Goal: Task Accomplishment & Management: Complete application form

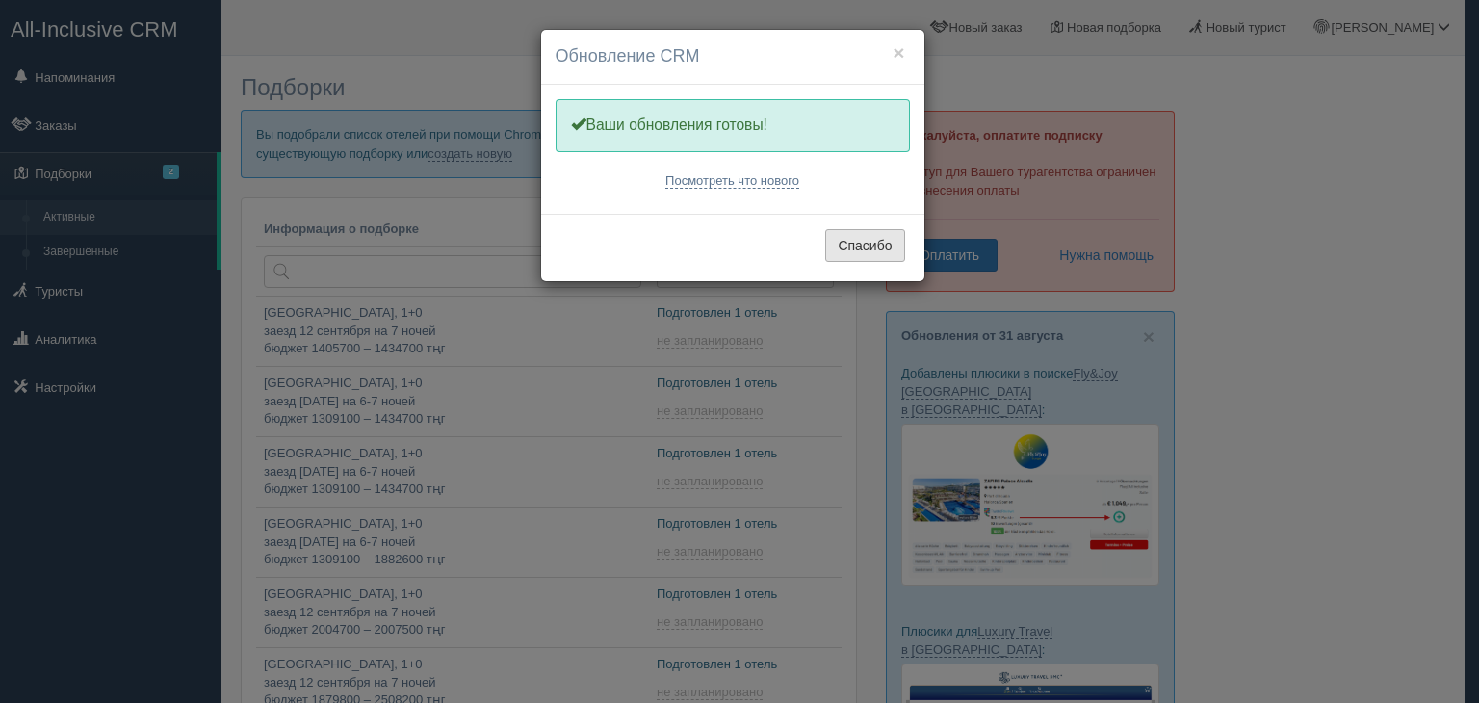
click at [885, 250] on button "Спасибо" at bounding box center [864, 245] width 79 height 33
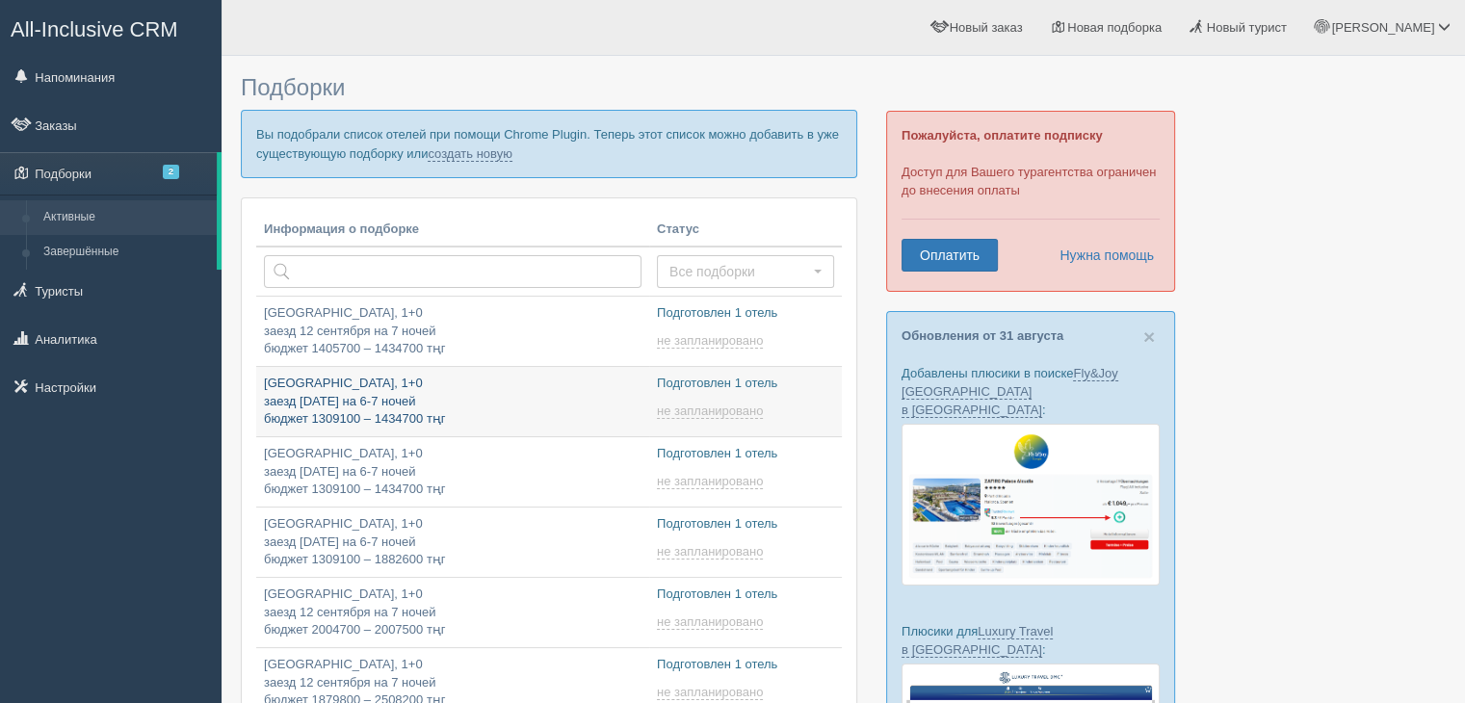
type input "[DATE] 21:45"
type input "2025-09-02 21:45"
type input "2025-09-02 17:25"
type input "2025-09-02 19:15"
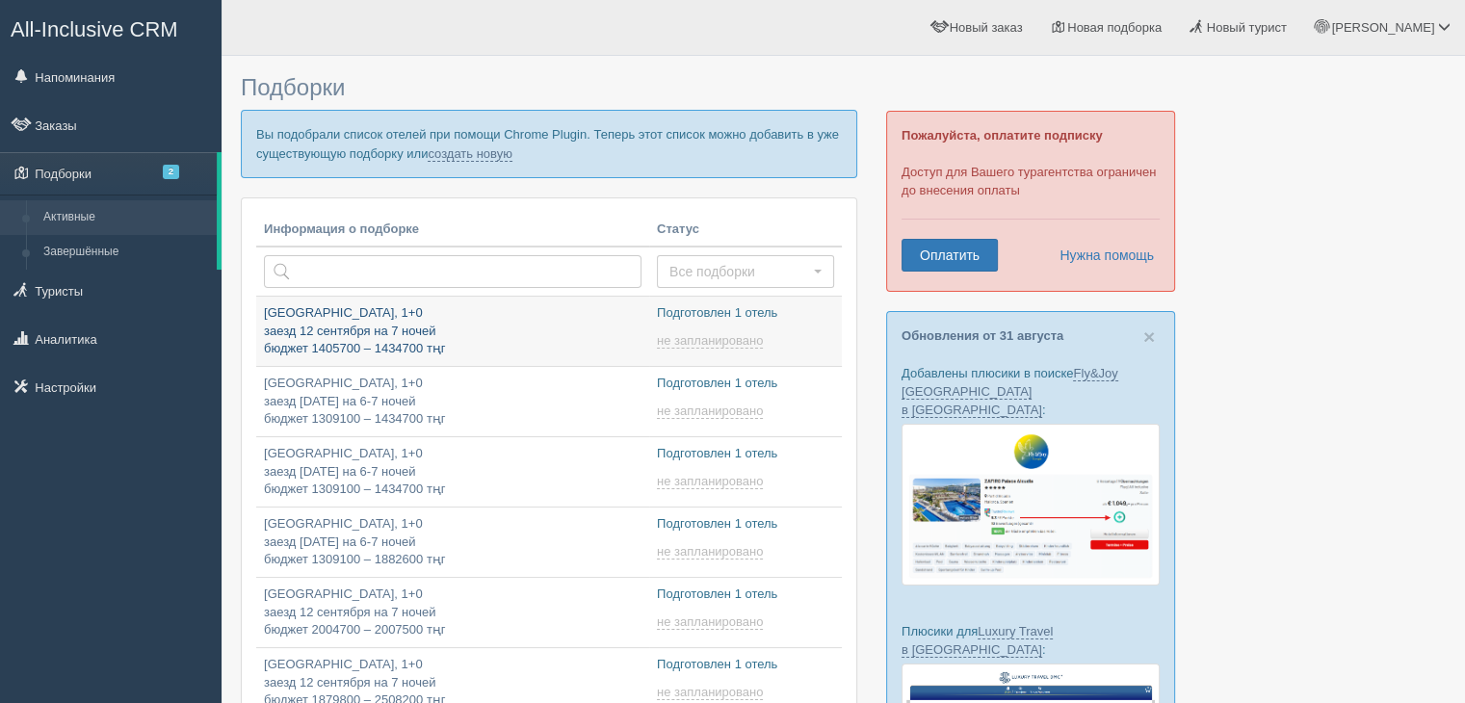
type input "2025-09-02 22:05"
click at [497, 152] on link "создать новую" at bounding box center [470, 153] width 85 height 15
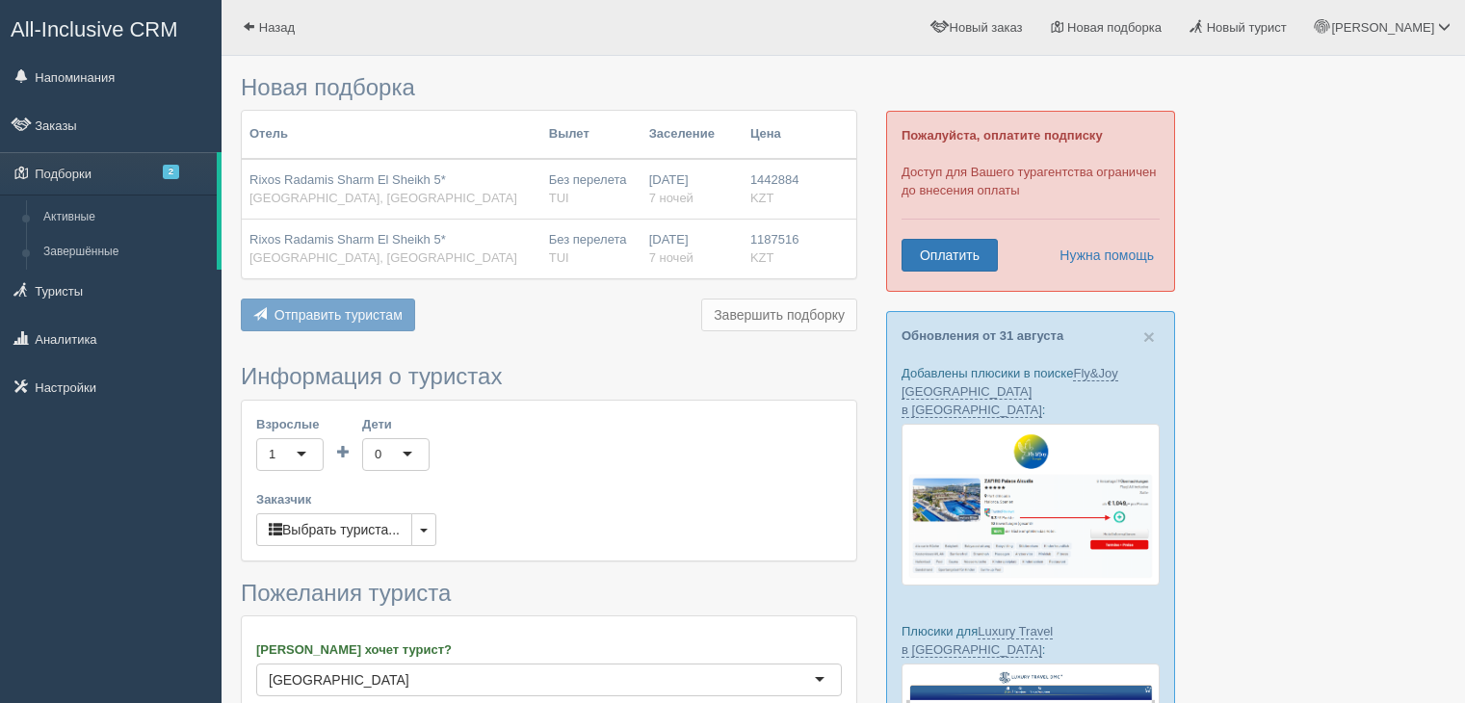
scroll to position [397, 0]
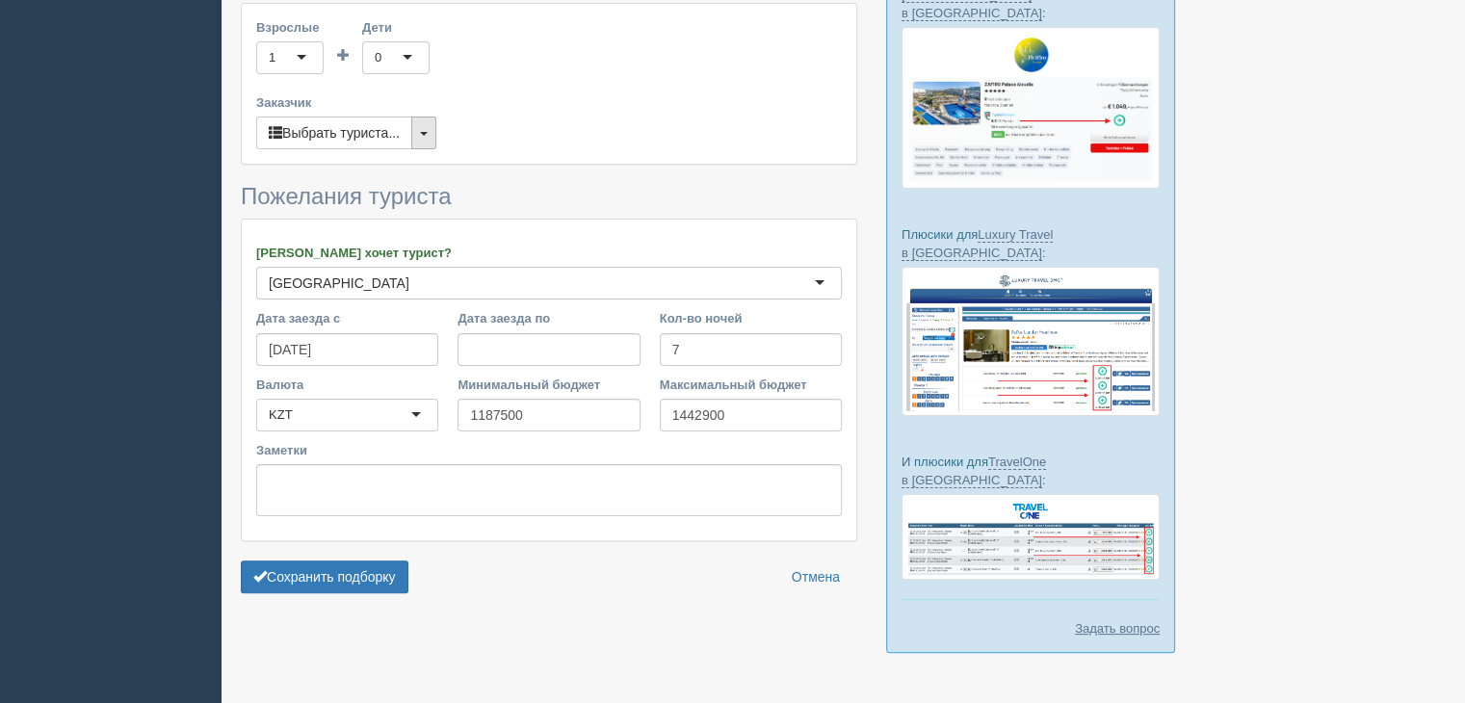
click at [428, 133] on button "button" at bounding box center [423, 133] width 25 height 33
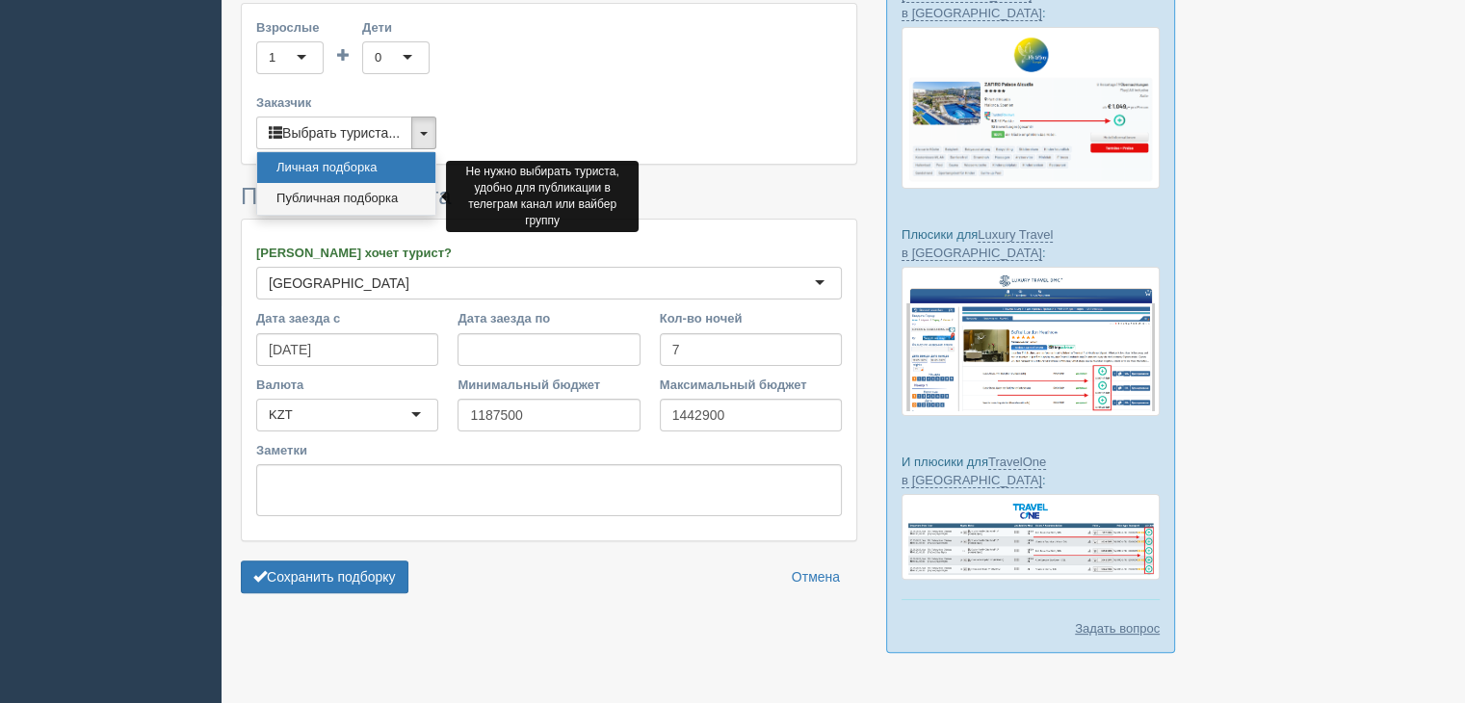
click at [364, 201] on link "Публичная подборка" at bounding box center [346, 199] width 178 height 32
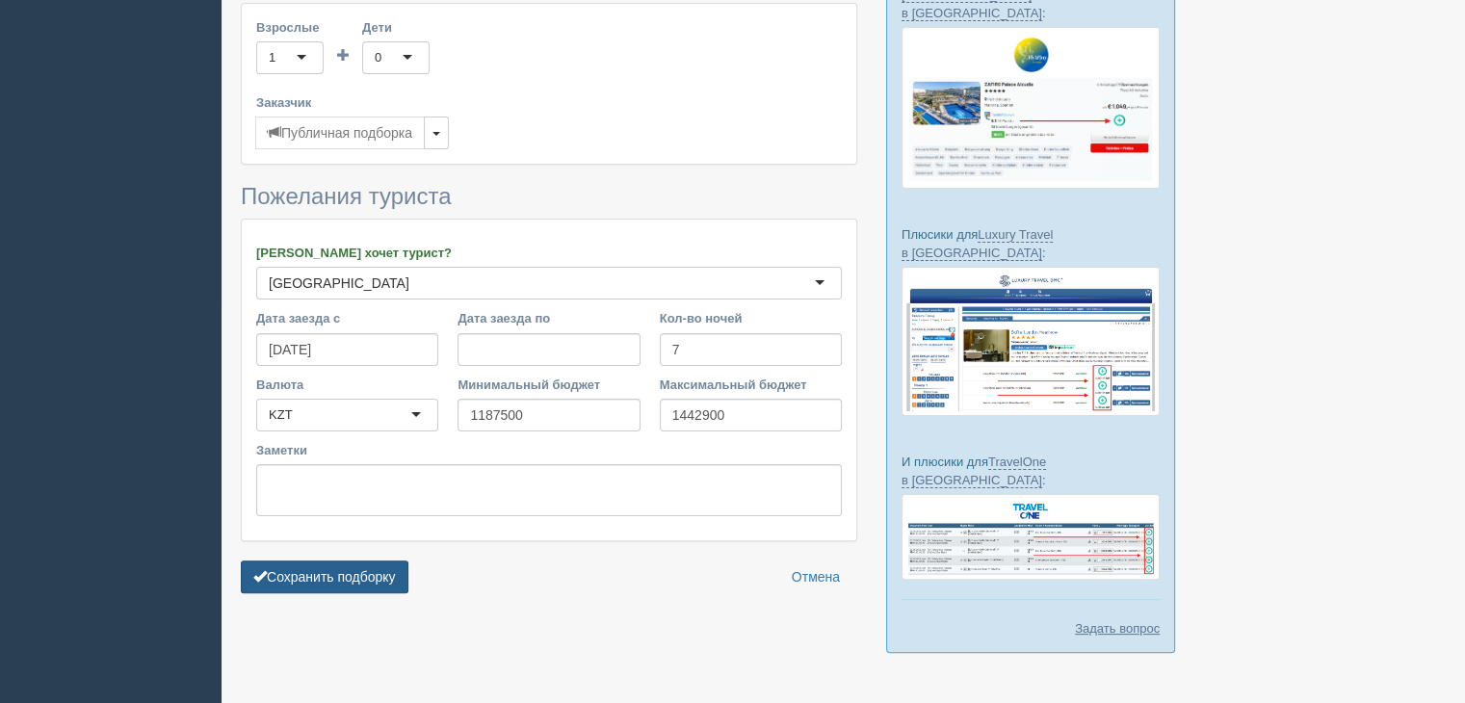
click at [312, 582] on button "Сохранить подборку" at bounding box center [325, 577] width 168 height 33
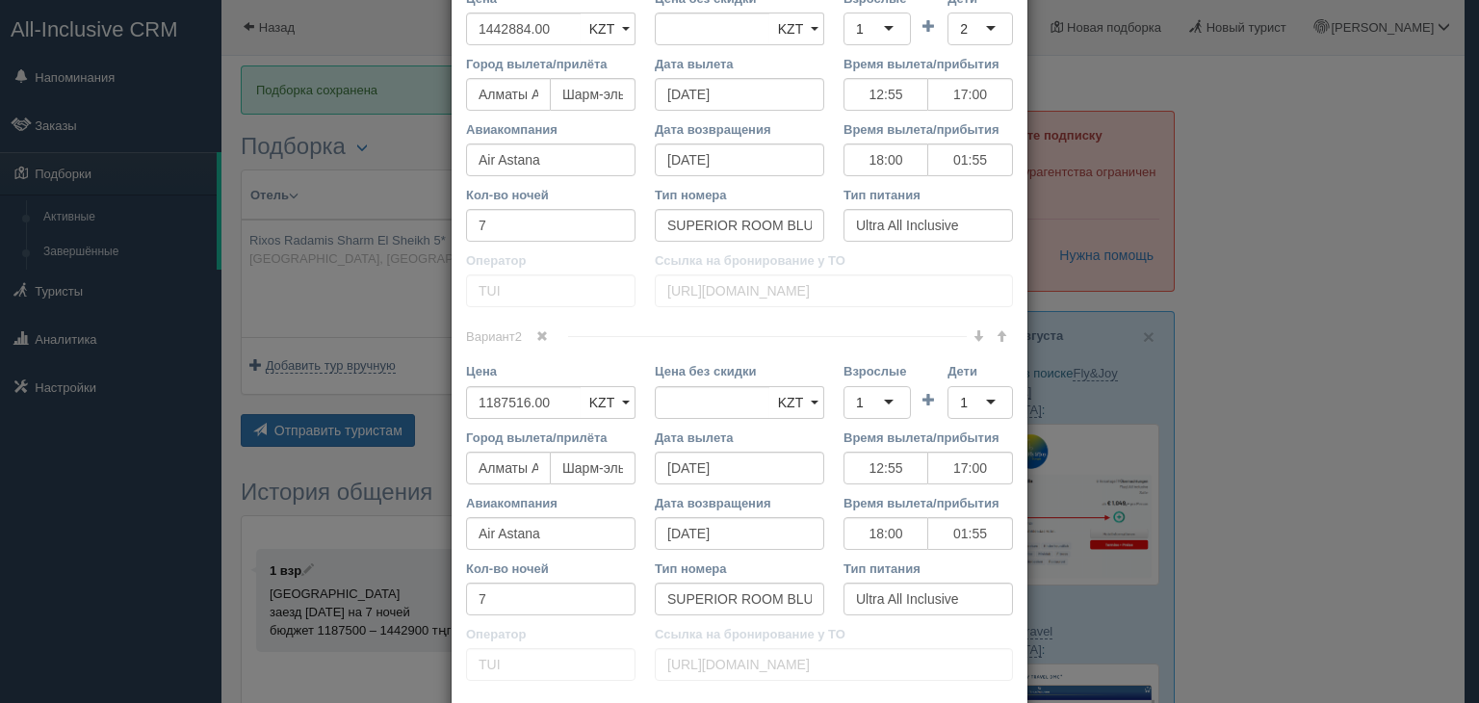
scroll to position [924, 0]
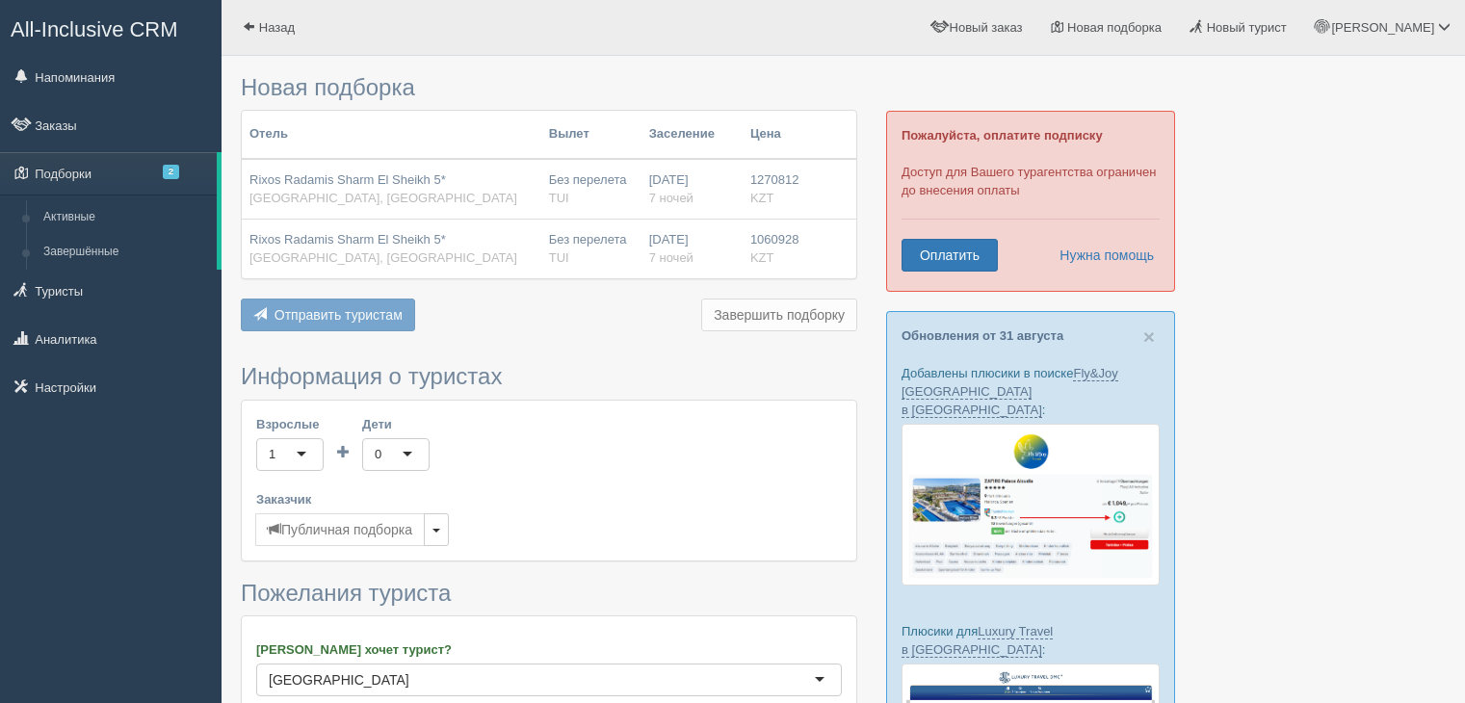
scroll to position [397, 0]
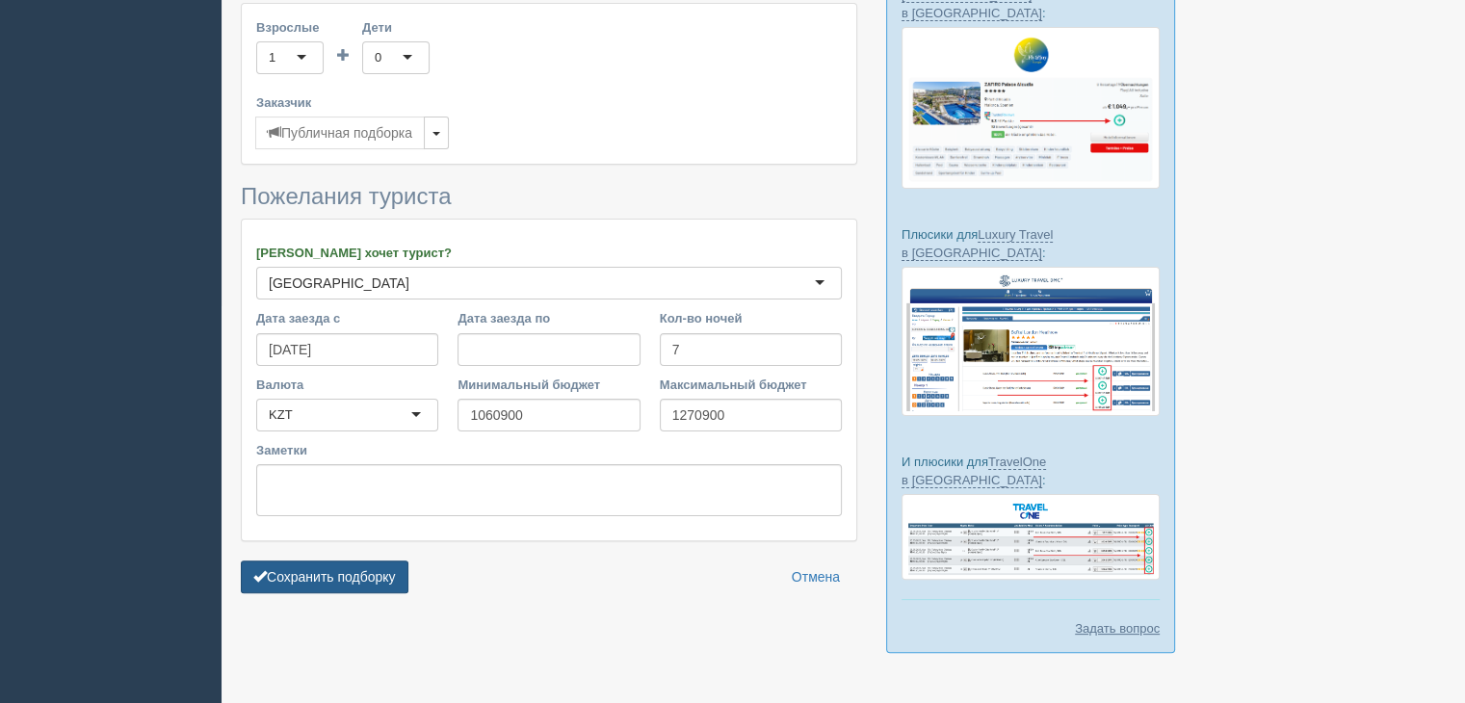
click at [335, 561] on button "Сохранить подборку" at bounding box center [325, 577] width 168 height 33
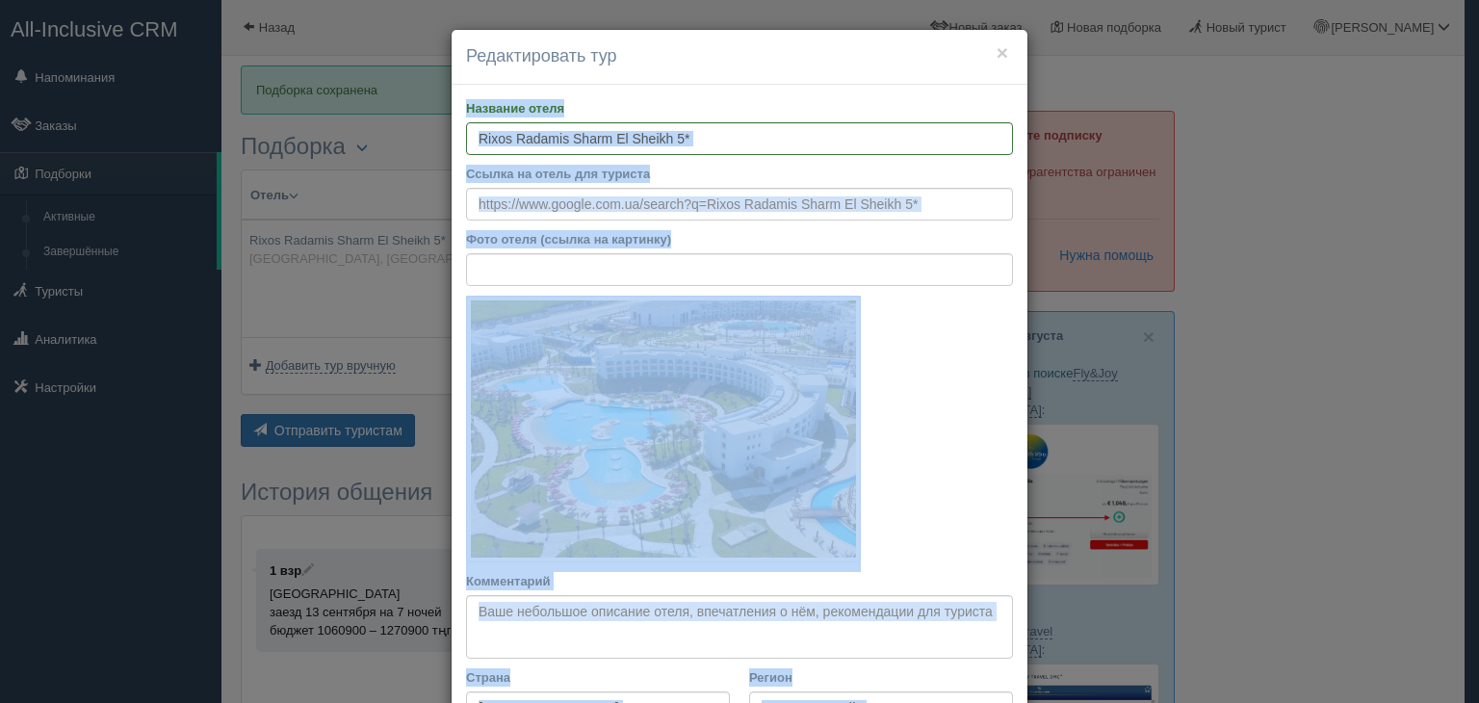
scroll to position [924, 0]
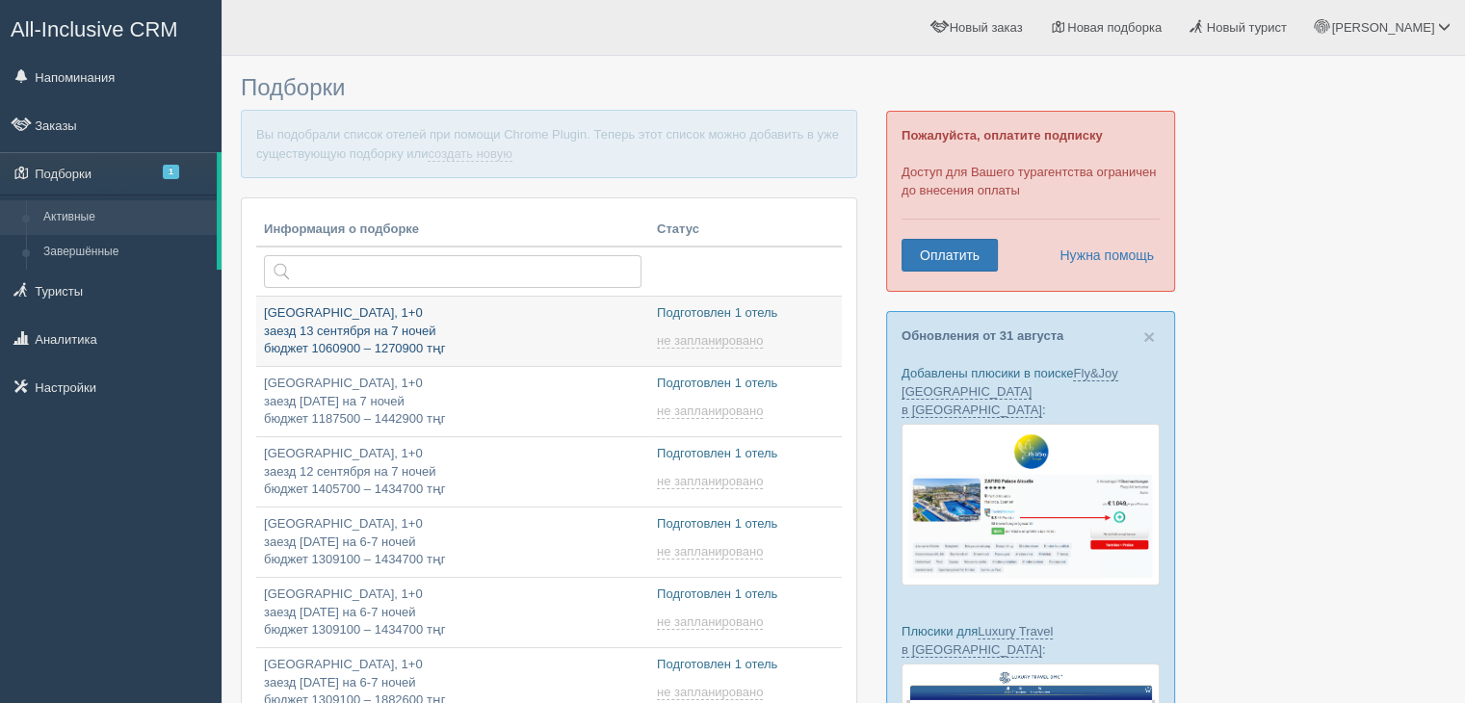
type input "[DATE] 10:10"
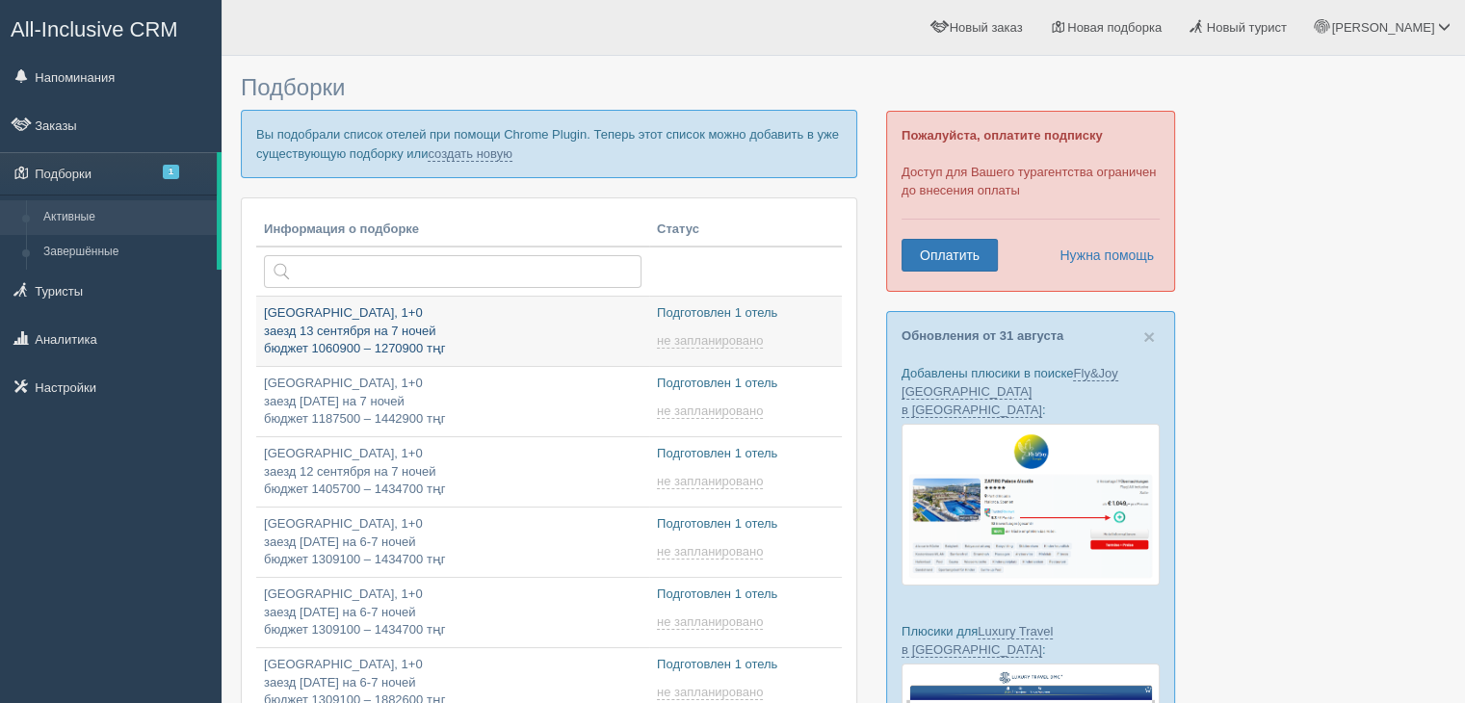
type input "[DATE] 10:15"
click at [505, 150] on link "создать новую" at bounding box center [470, 153] width 85 height 15
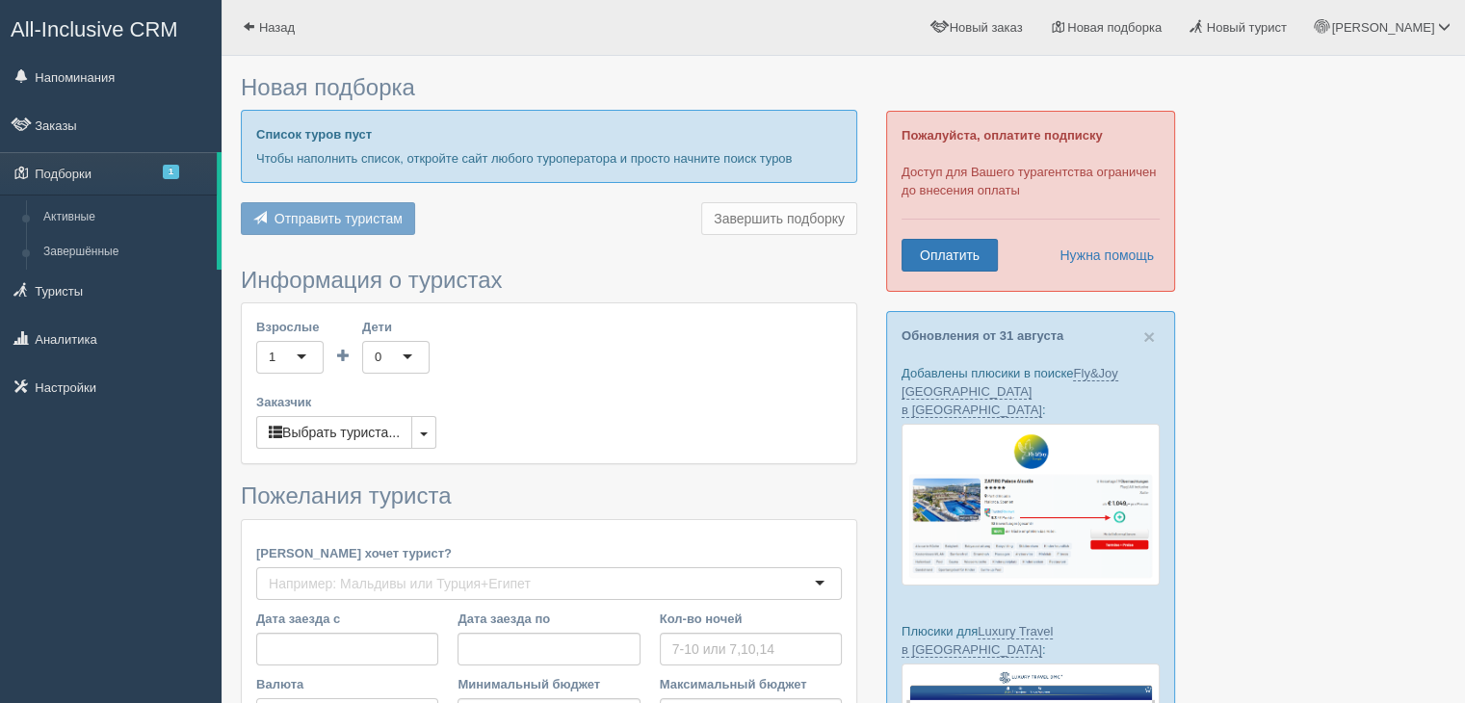
type input "7"
type input "1667000"
type input "1667100"
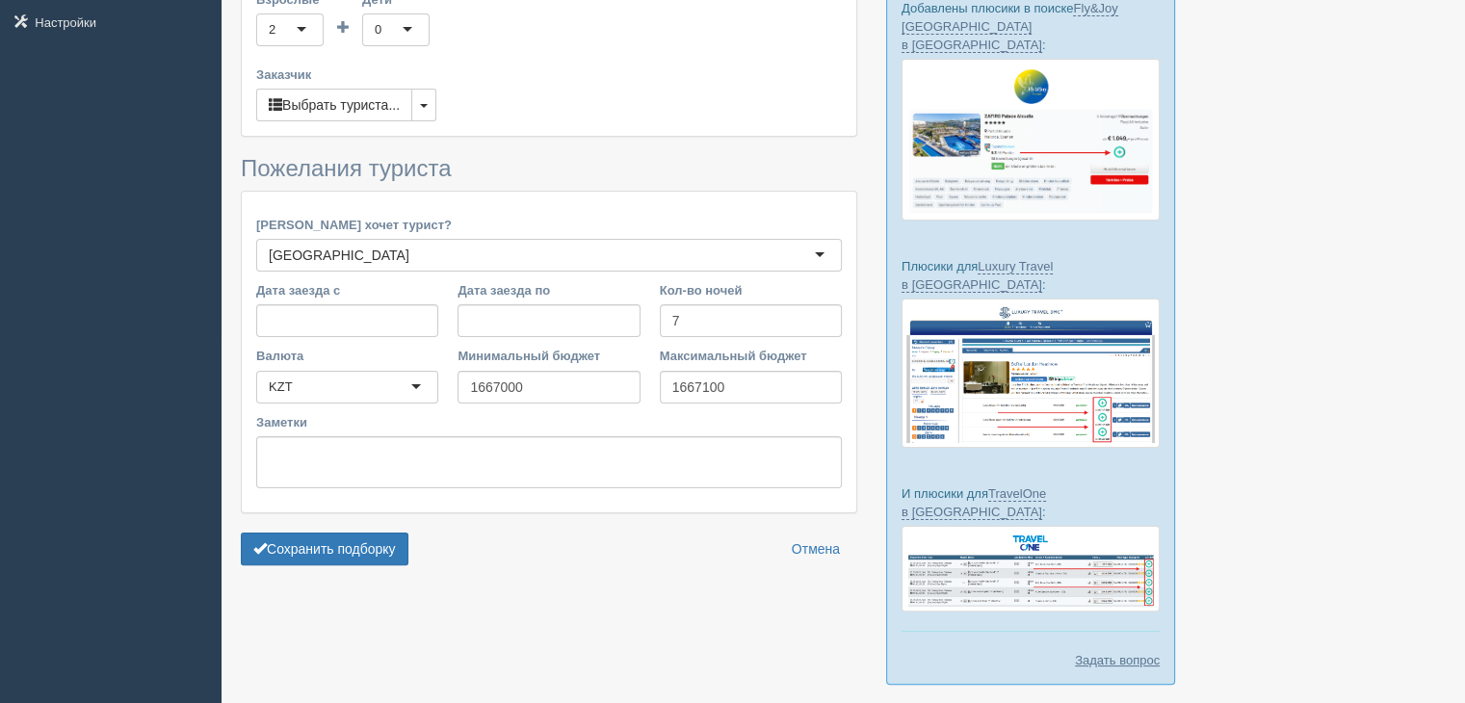
scroll to position [397, 0]
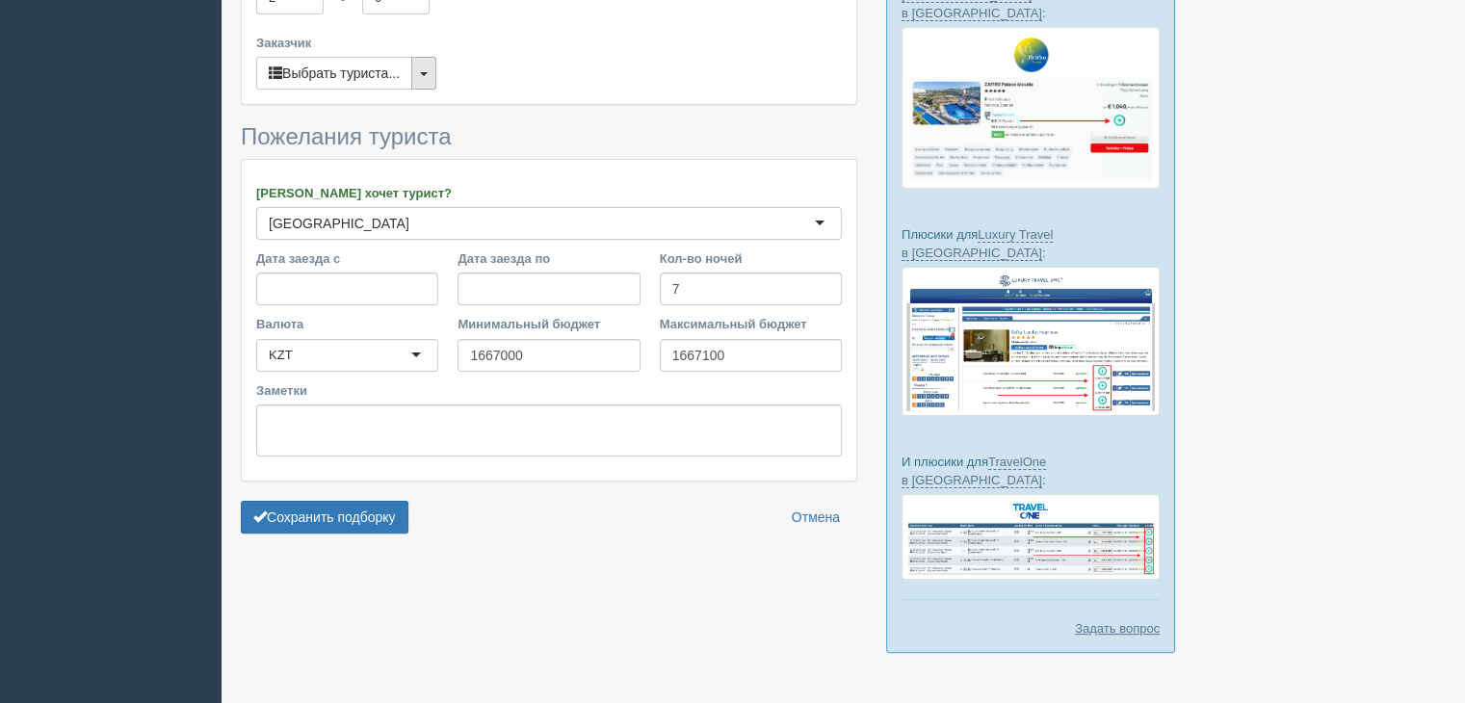
click at [430, 76] on button "button" at bounding box center [423, 73] width 25 height 33
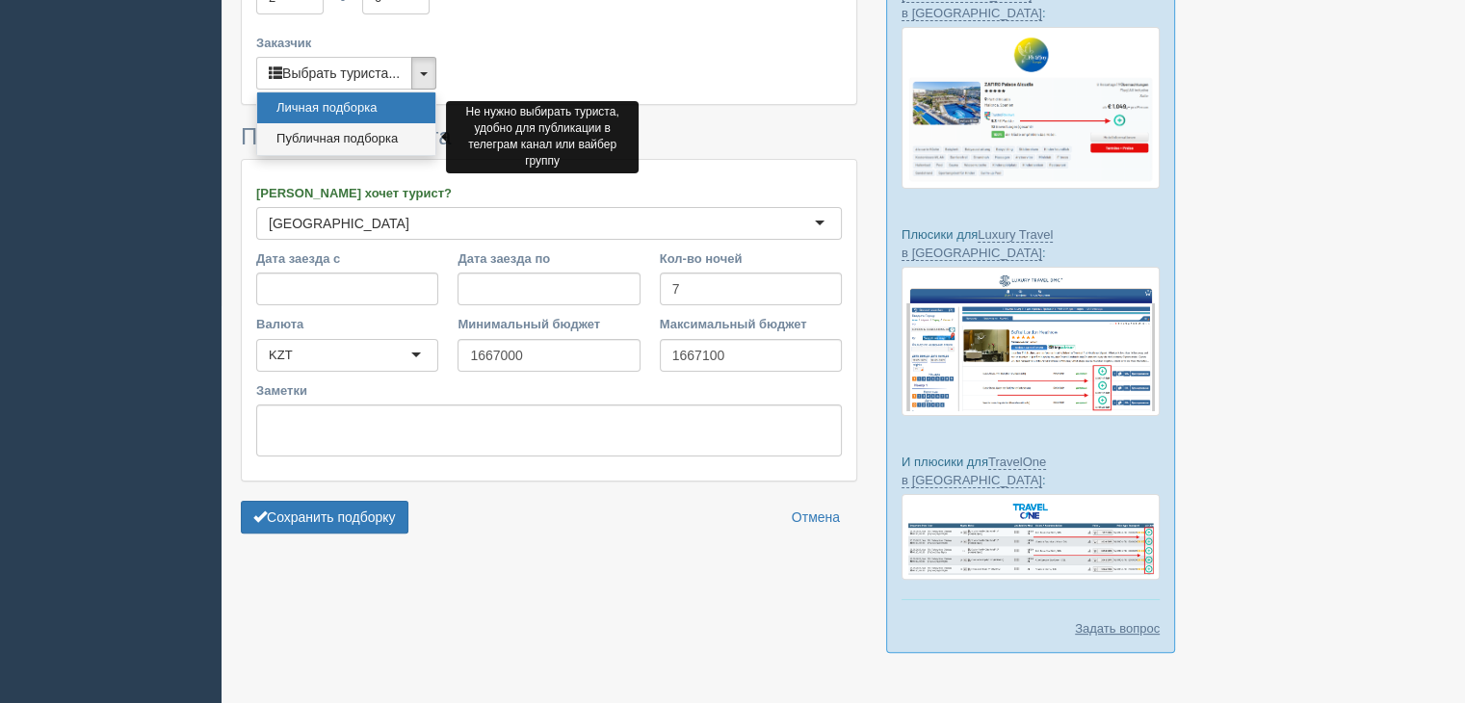
click at [337, 143] on link "Публичная подборка" at bounding box center [346, 139] width 178 height 32
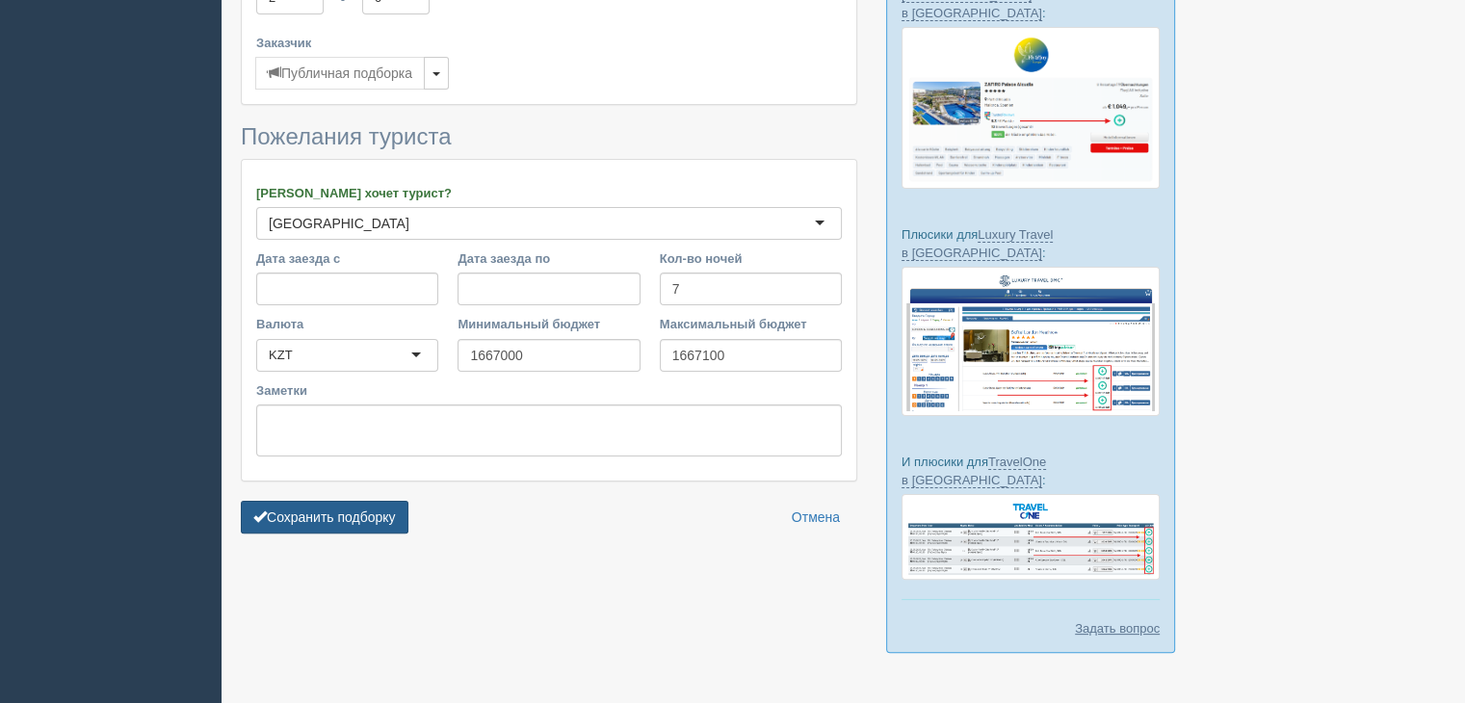
drag, startPoint x: 304, startPoint y: 506, endPoint x: 359, endPoint y: 471, distance: 64.9
click at [304, 506] on button "Сохранить подборку" at bounding box center [325, 517] width 168 height 33
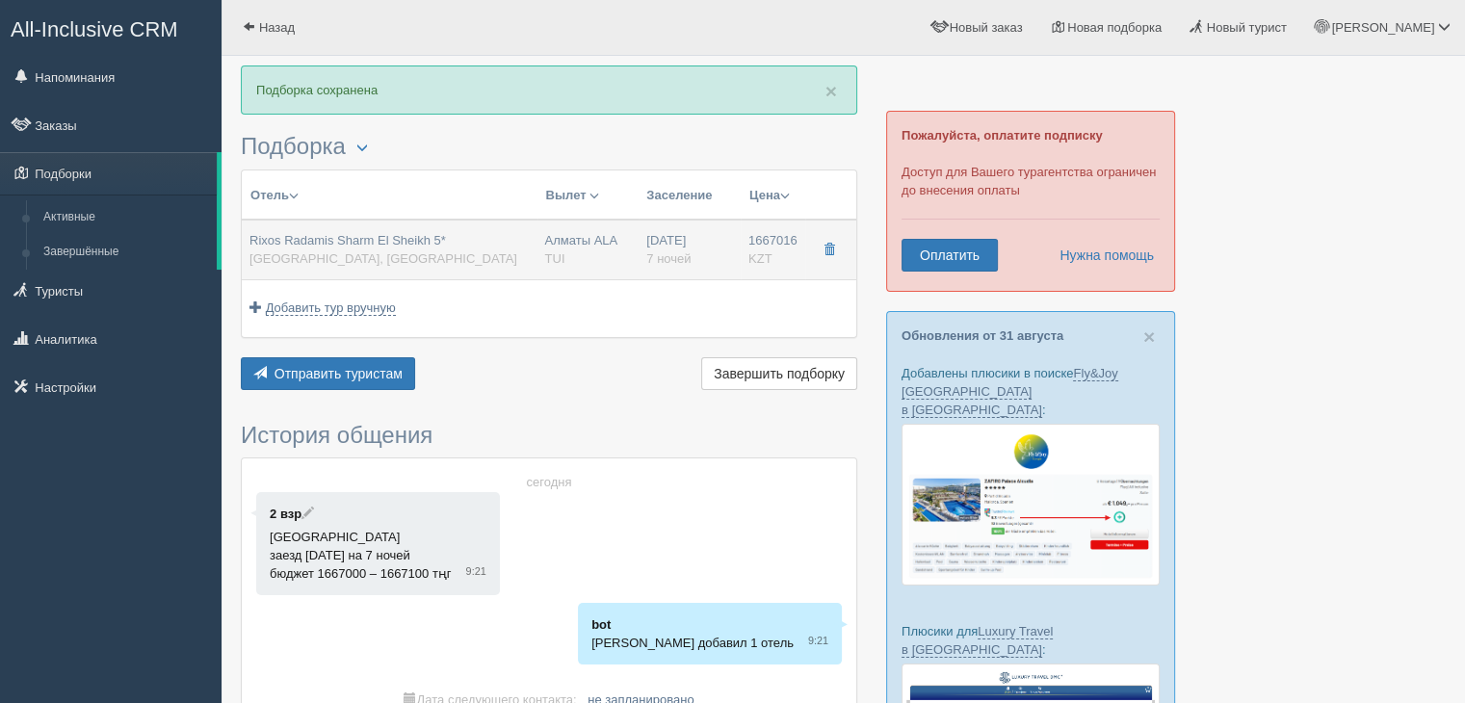
click at [402, 242] on span "Rixos Radamis Sharm El Sheikh 5*" at bounding box center [347, 240] width 196 height 14
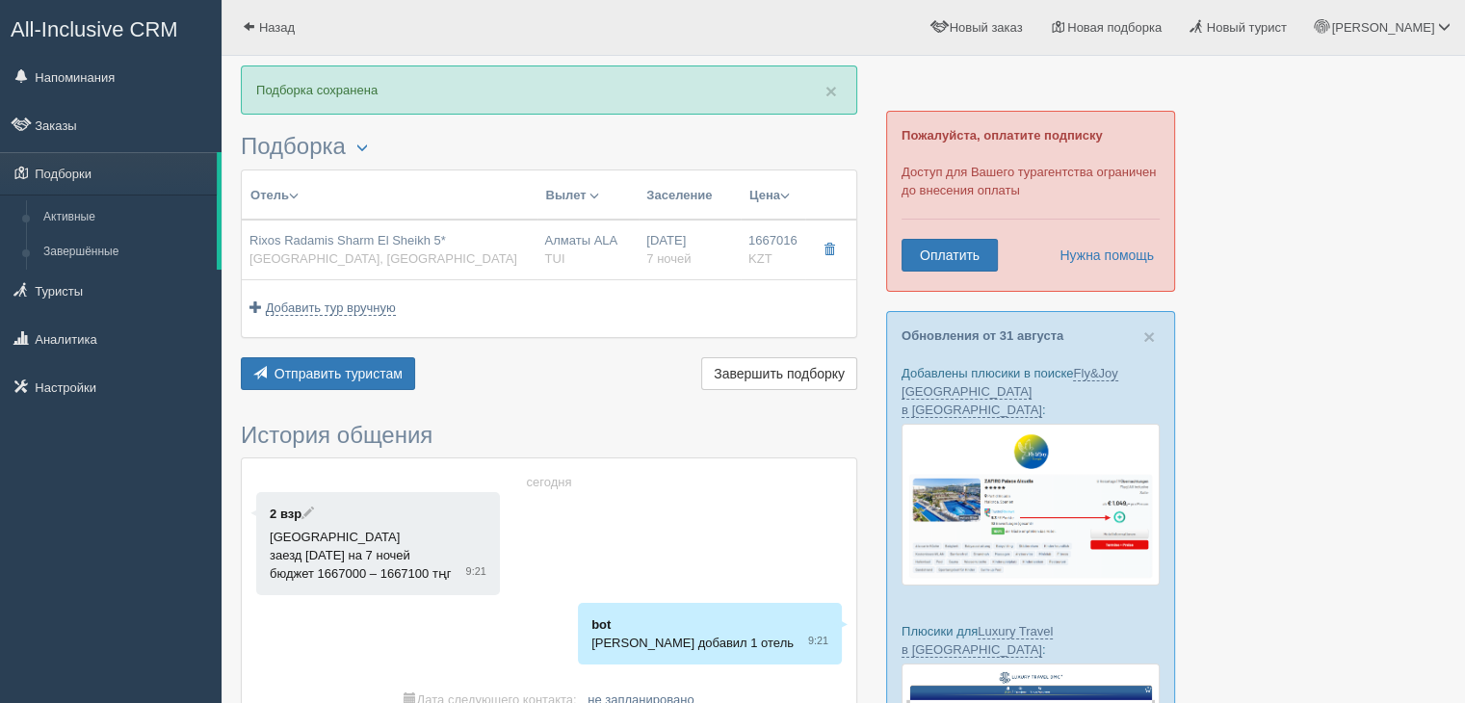
type input "Rixos Radamis Sharm El Sheikh 5*"
type input "[GEOGRAPHIC_DATA]"
type input "Шарм-эль-Шейх"
type input "1667016.00"
type input "Алматы ALA"
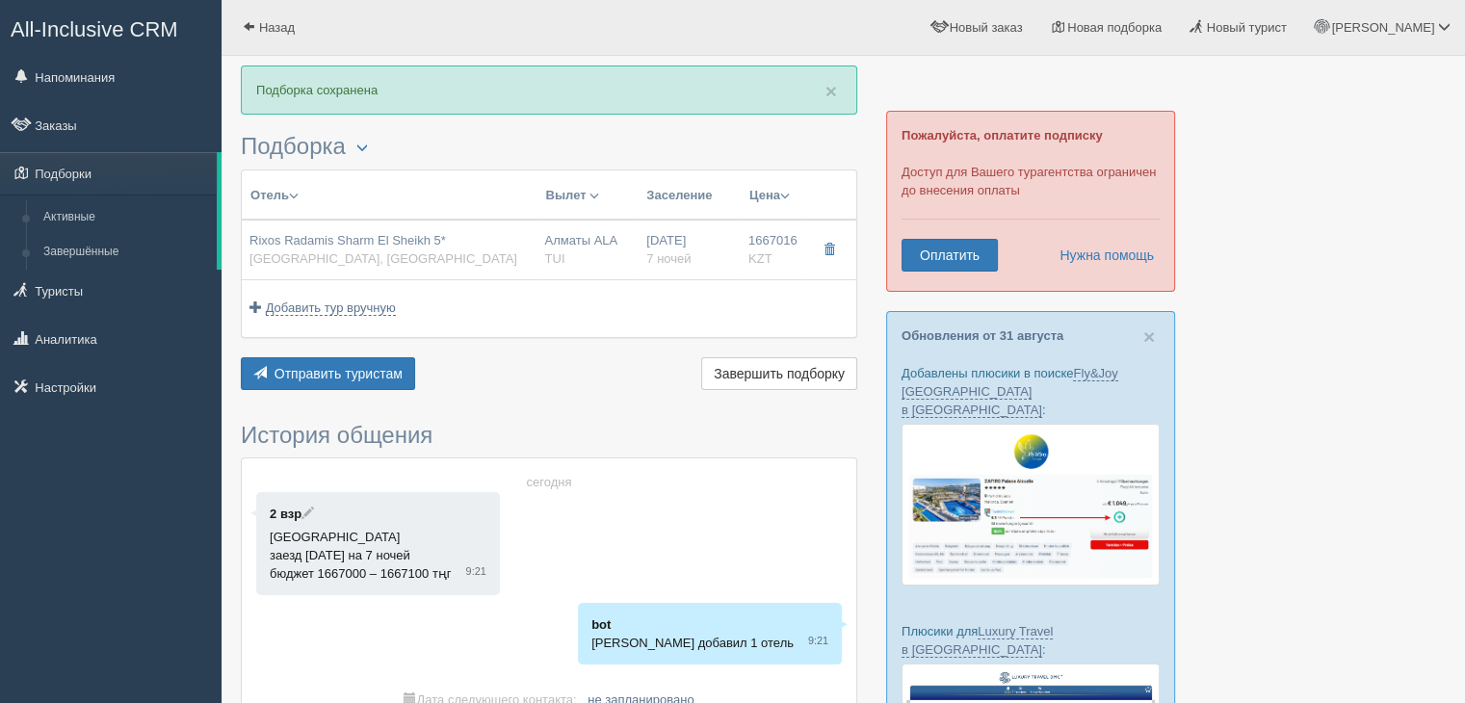
type input "Шарм-эль-Шейх SSH"
type input "12:55"
type input "17:00"
type input "Air Astana"
type input "18:00"
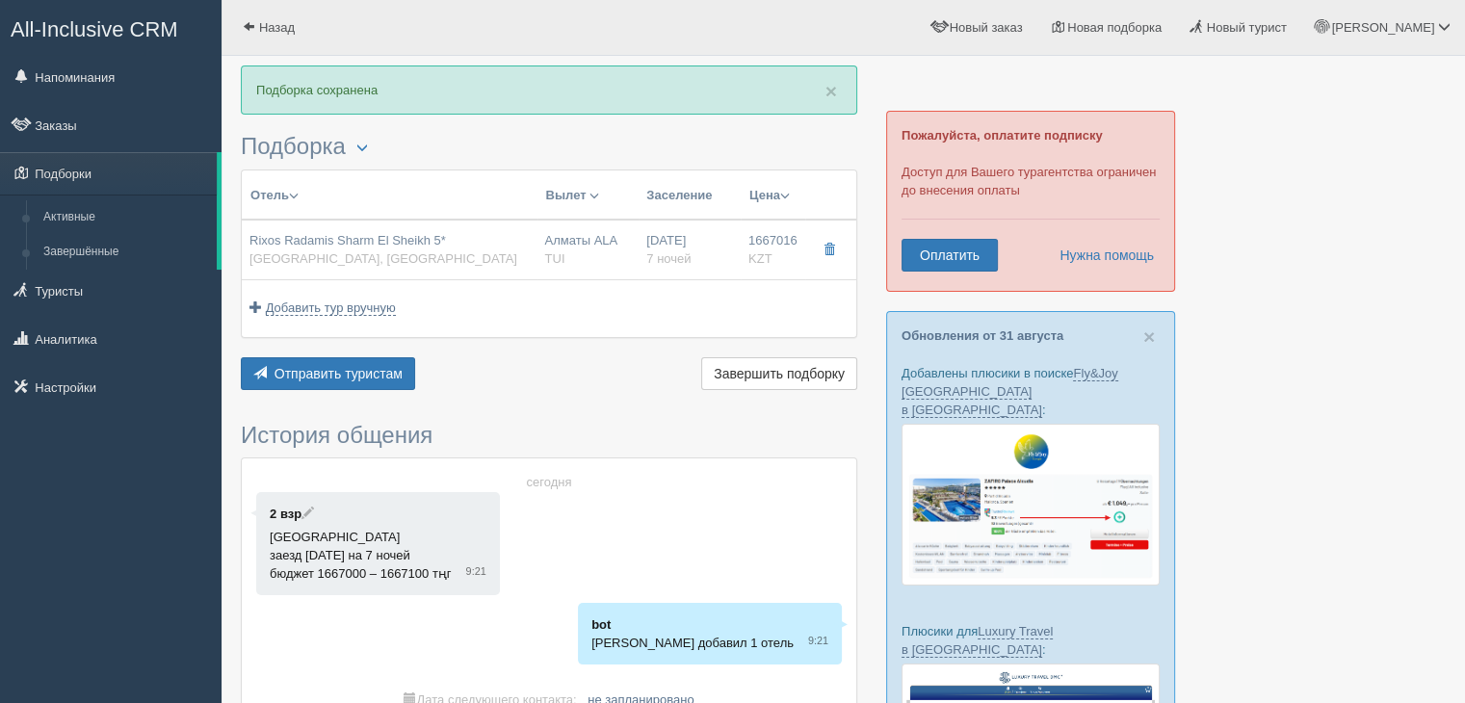
type input "01:55"
type input "7"
type input "SUPERIOR ROOM BLUE PLANET"
type input "Ultra All Inclusive"
type input "TUI"
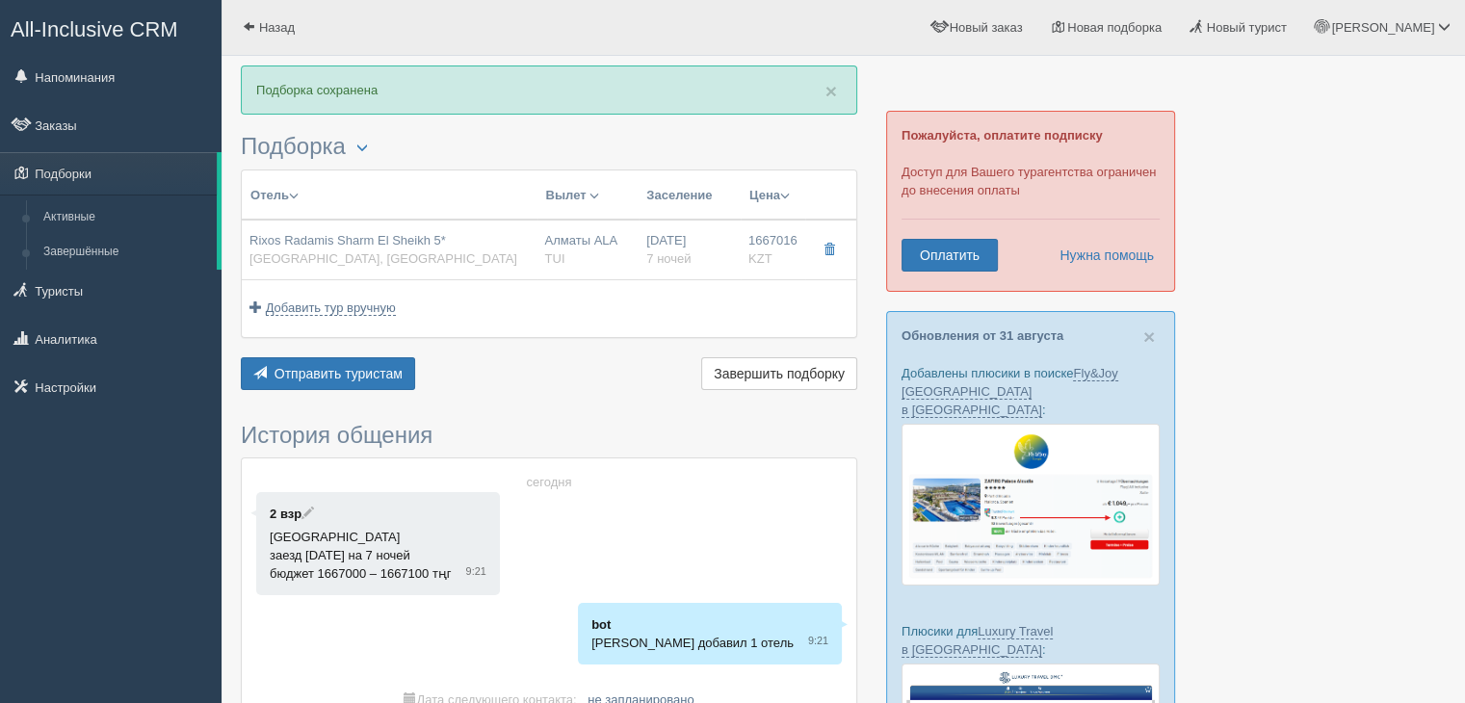
type input "[URL][DOMAIN_NAME]"
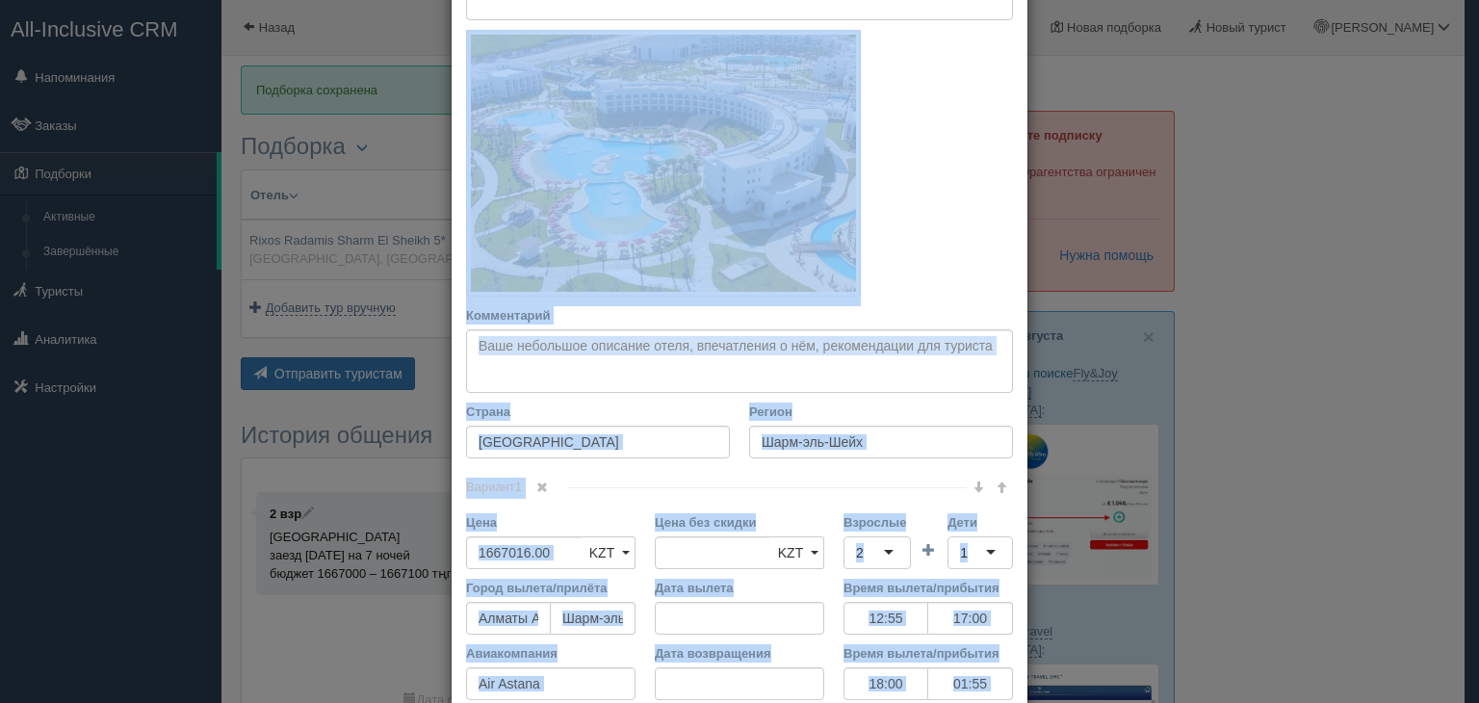
scroll to position [551, 0]
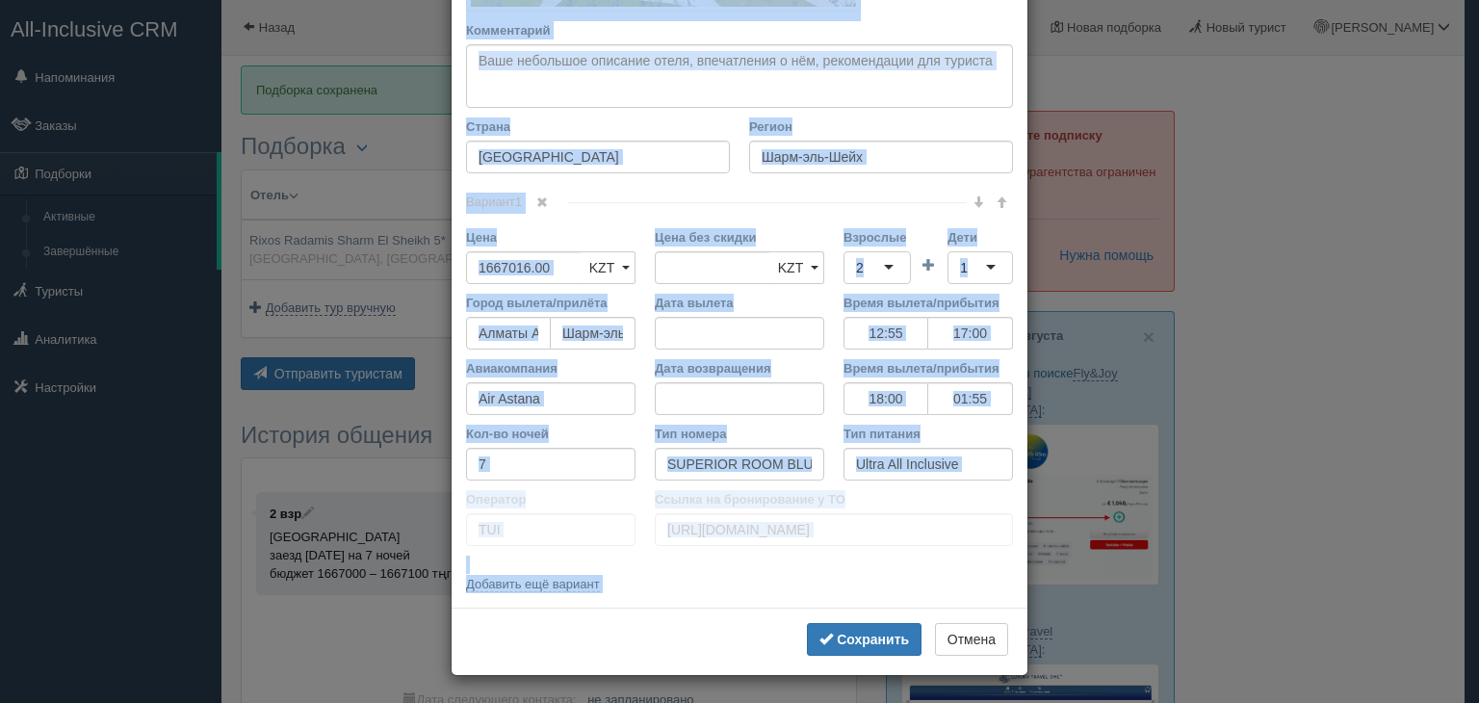
drag, startPoint x: 454, startPoint y: 104, endPoint x: 668, endPoint y: 633, distance: 570.7
click at [668, 633] on div "× Редактировать тур Название отеля Rixos Radamis Sharm El Sheikh 5* Ссылка на о…" at bounding box center [740, 77] width 578 height 1198
copy div "Название отеля Ссылка на отель для туриста Фото отеля (ссылка на картинку) Не у…"
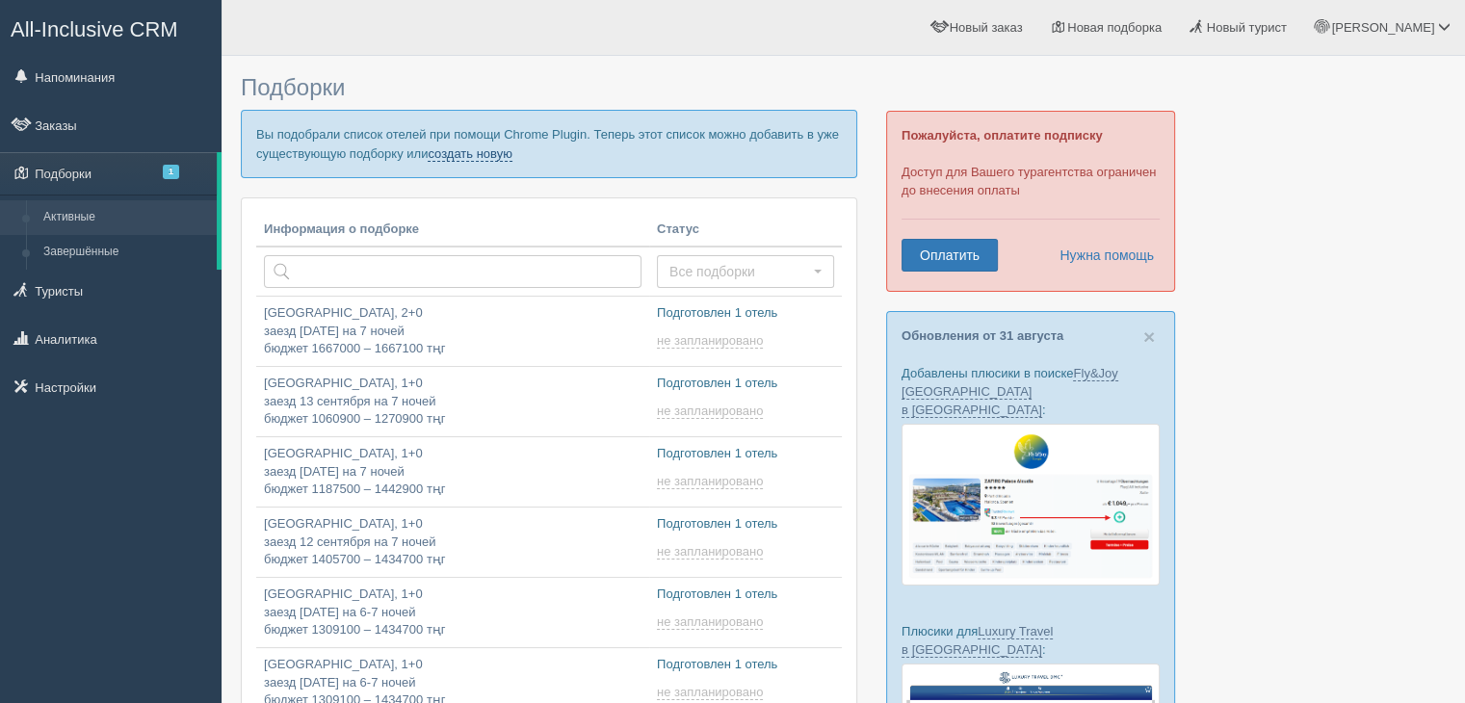
click at [458, 149] on link "создать новую" at bounding box center [470, 153] width 85 height 15
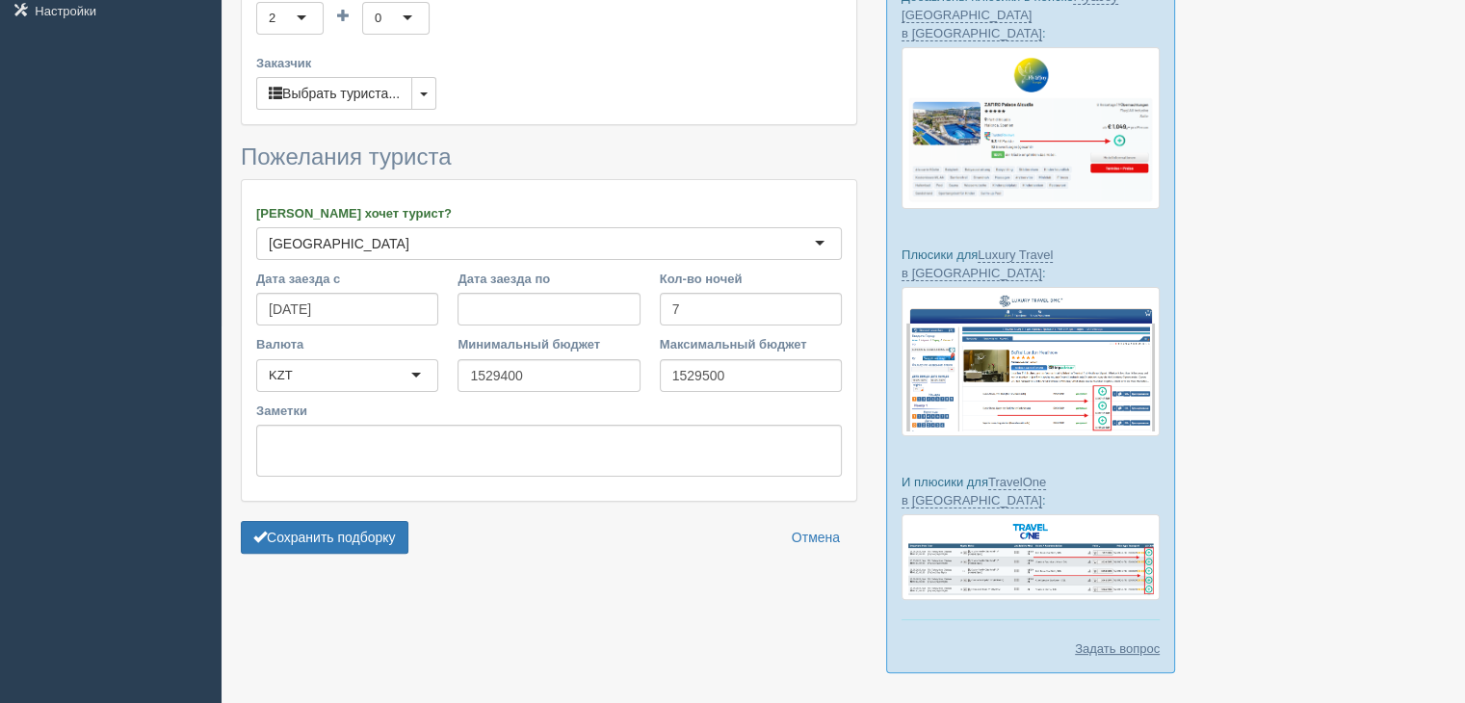
scroll to position [397, 0]
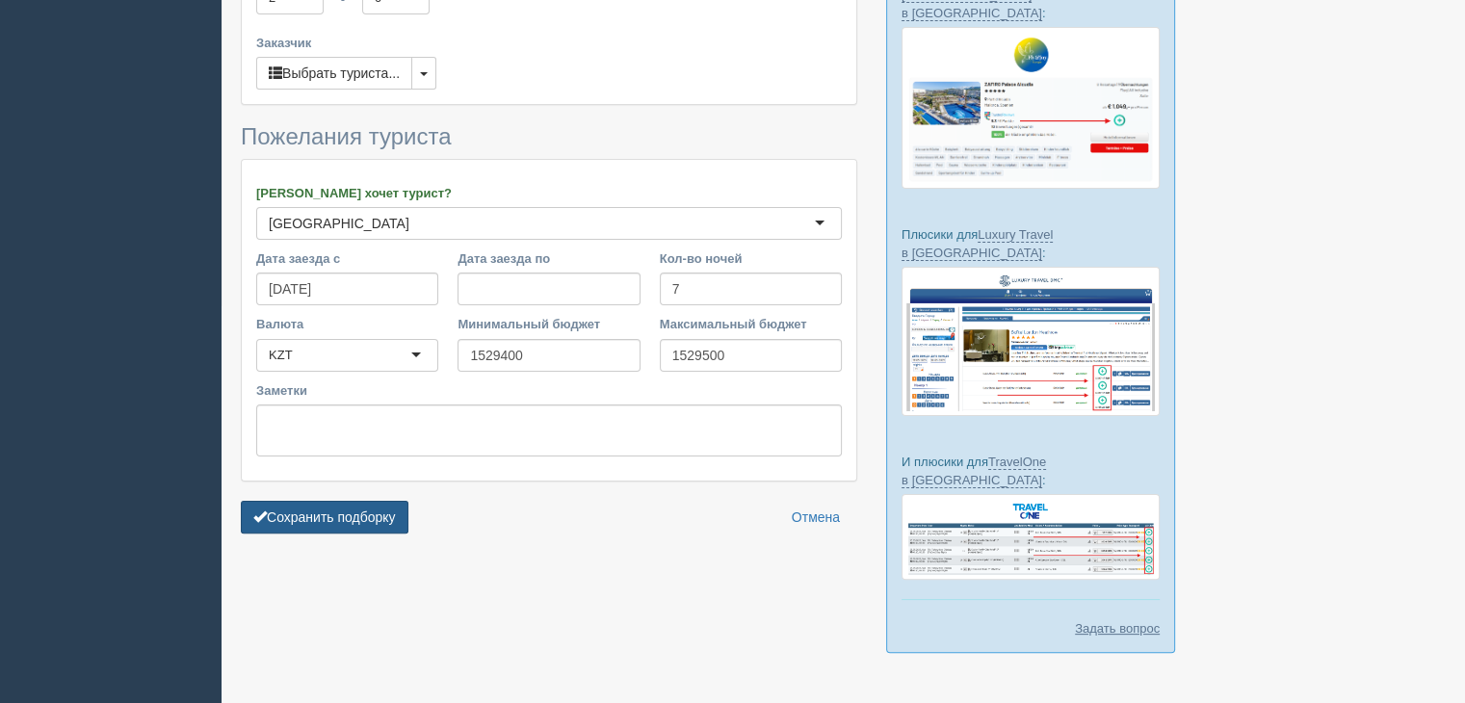
click at [333, 516] on button "Сохранить подборку" at bounding box center [325, 517] width 168 height 33
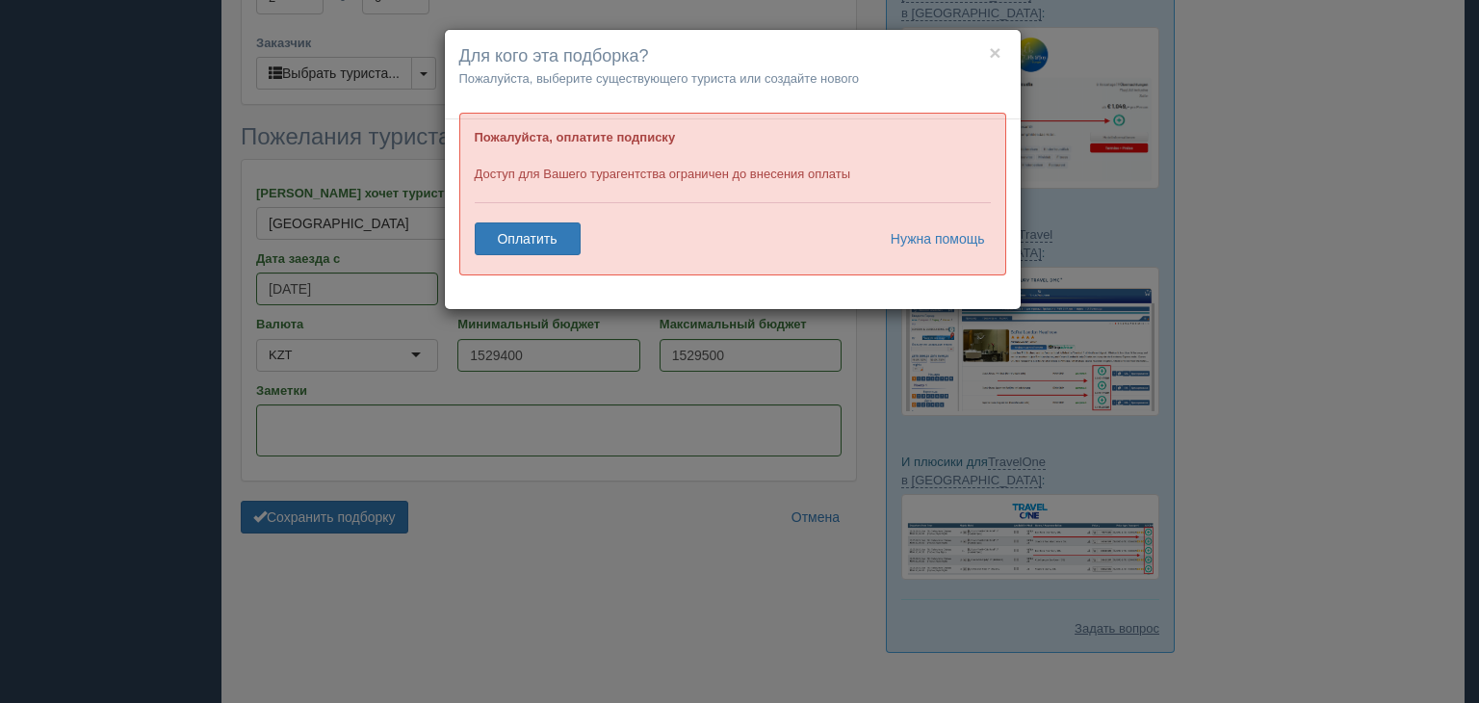
drag, startPoint x: 728, startPoint y: 447, endPoint x: 643, endPoint y: 346, distance: 131.9
click at [728, 449] on div "× Для кого эта подборка? Пожалуйста, выберите существующего туриста или создайт…" at bounding box center [739, 351] width 1479 height 703
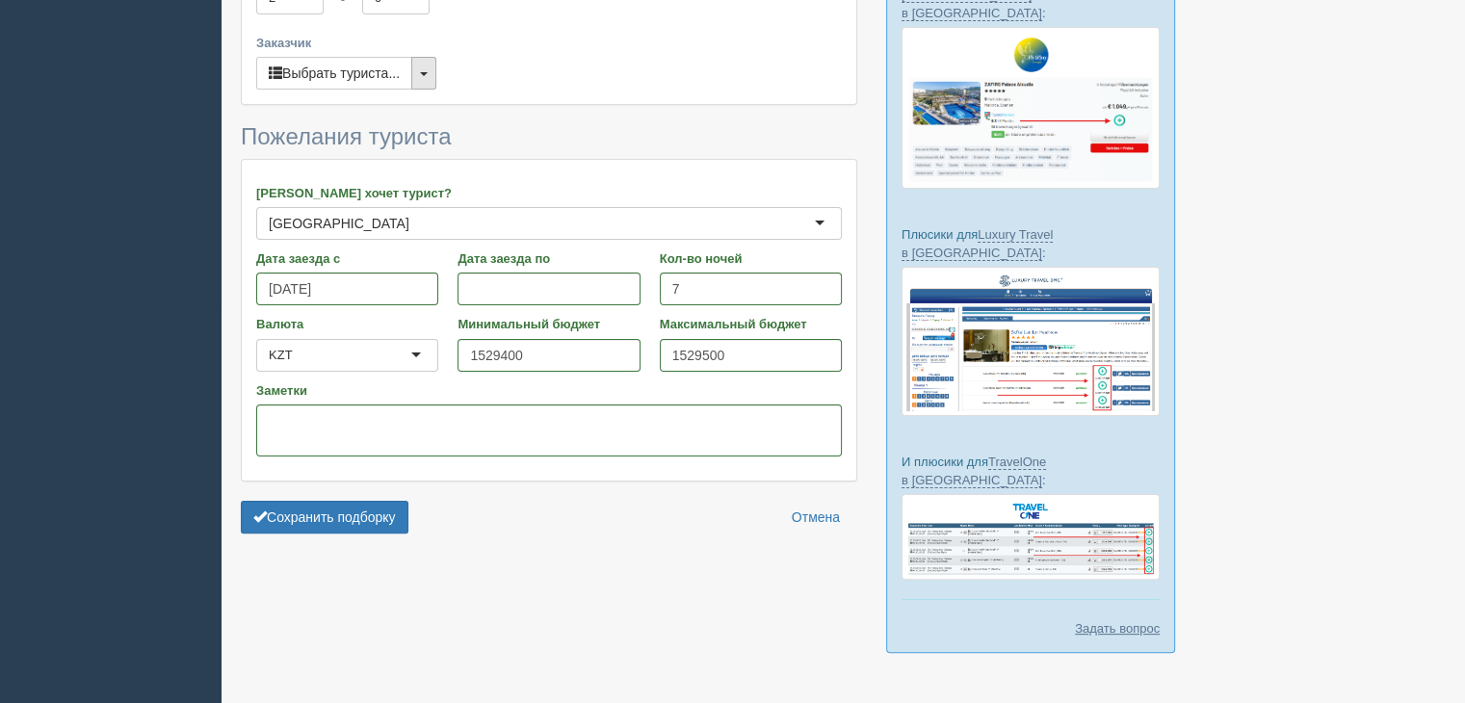
click at [436, 70] on button "button" at bounding box center [423, 73] width 25 height 33
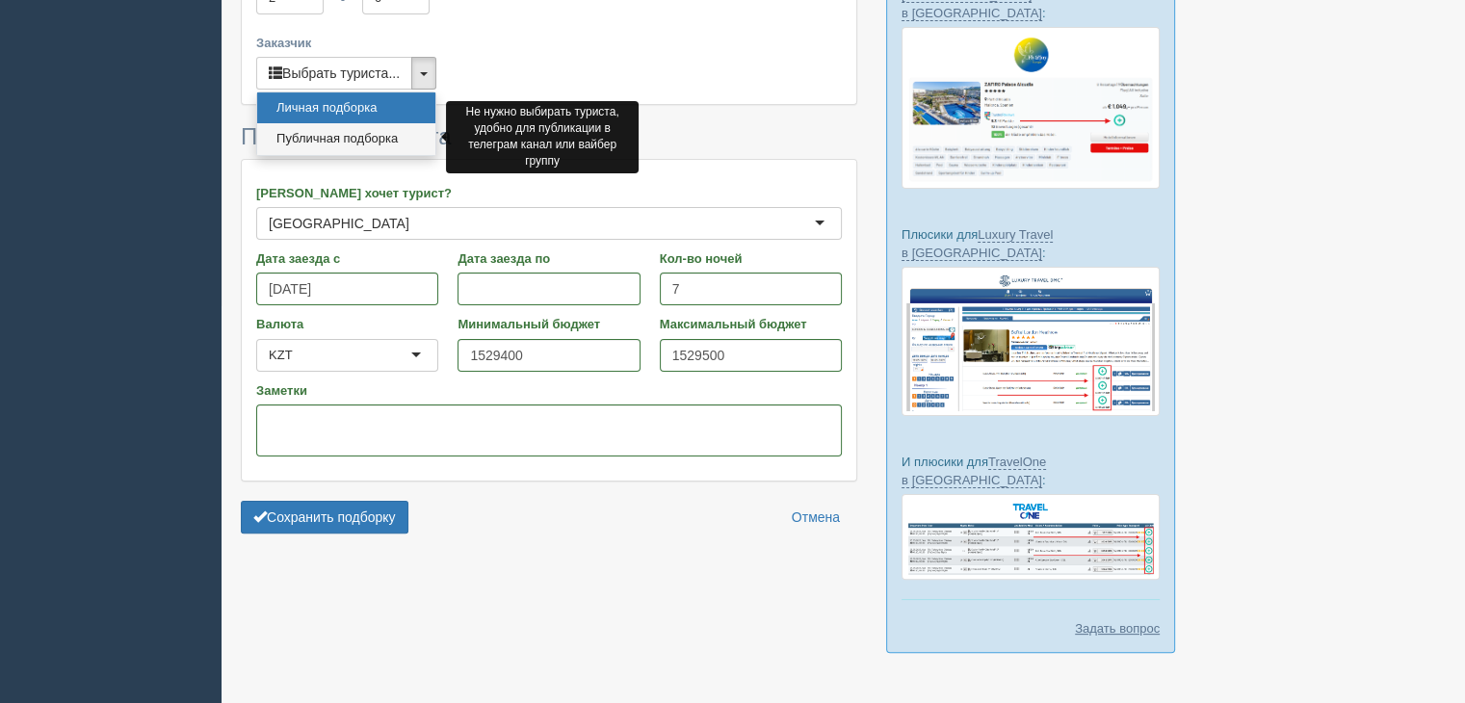
click at [344, 133] on link "Публичная подборка" at bounding box center [346, 139] width 178 height 32
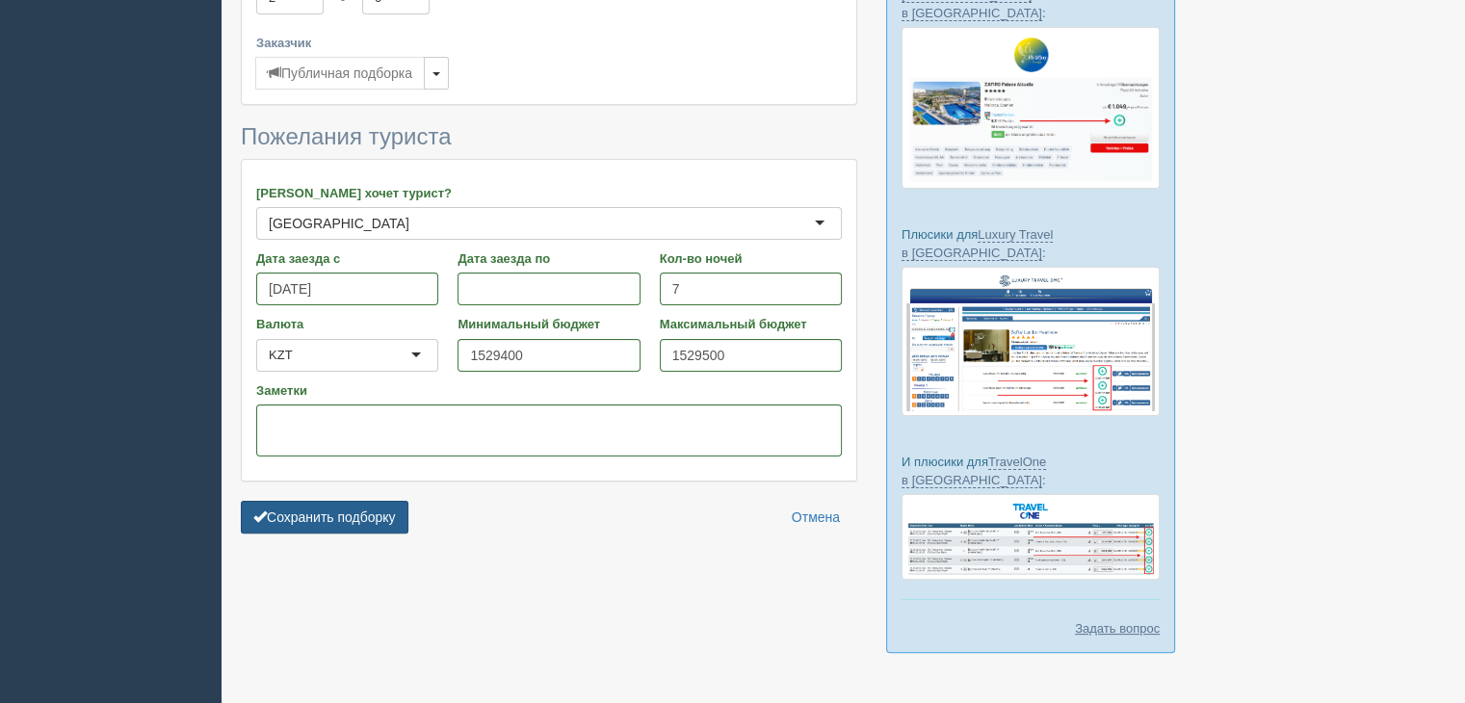
click at [321, 509] on button "Сохранить подборку" at bounding box center [325, 517] width 168 height 33
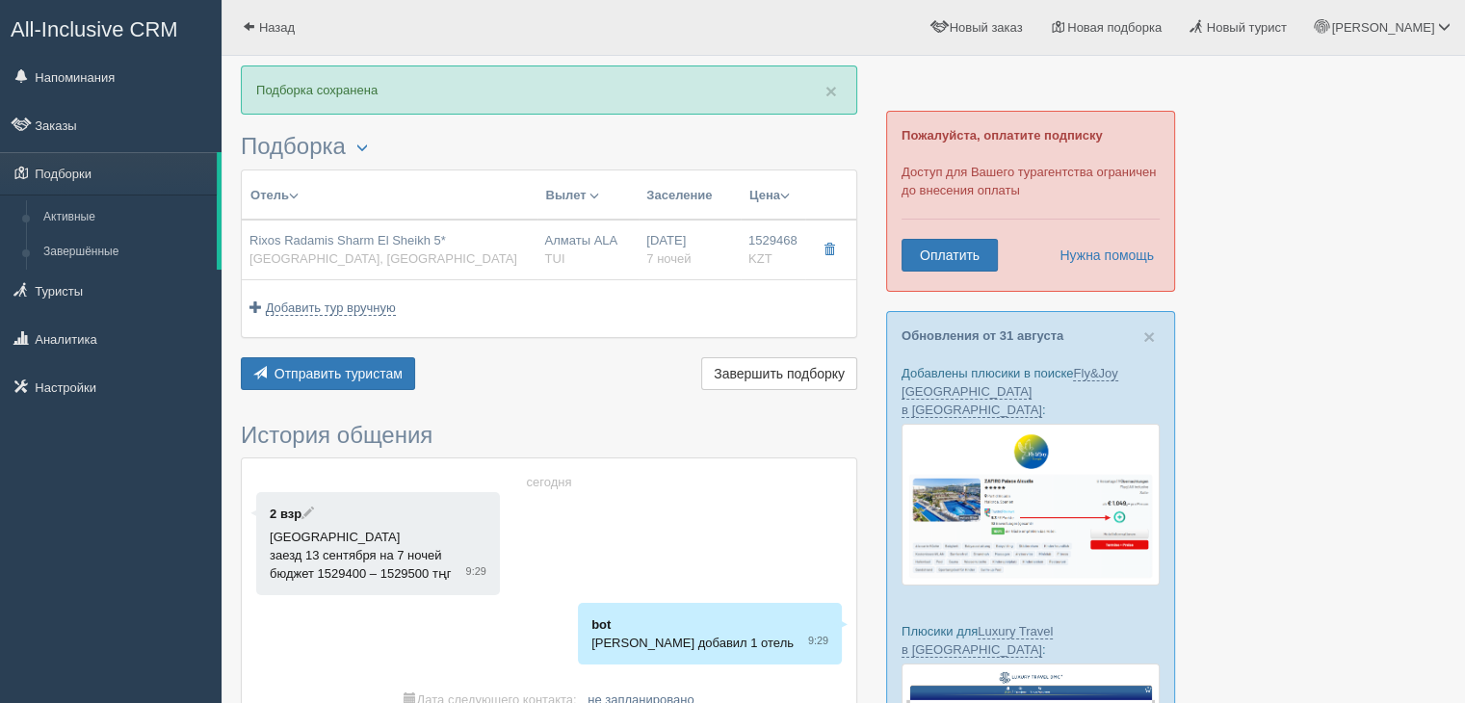
click at [435, 205] on th "Отель Разделить отели..." at bounding box center [390, 195] width 296 height 50
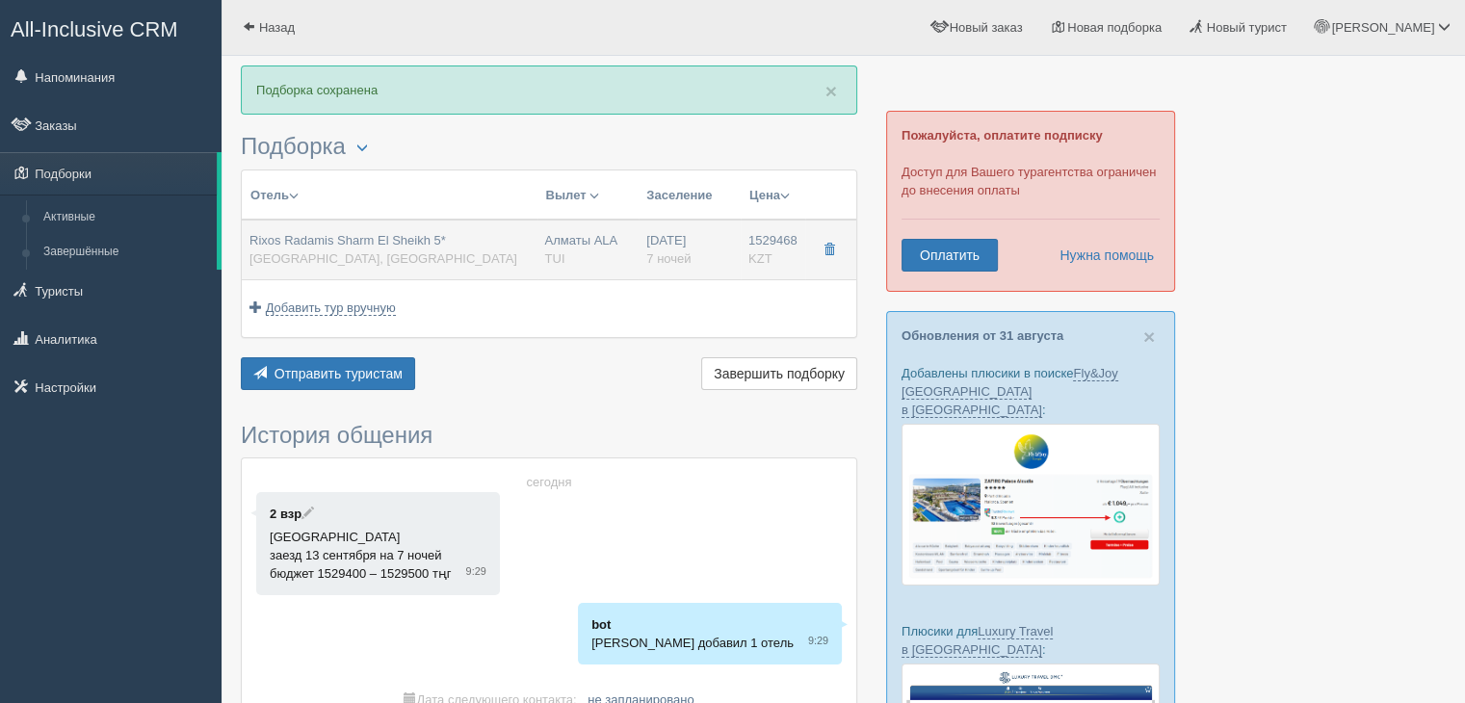
click at [336, 257] on span "[GEOGRAPHIC_DATA], [GEOGRAPHIC_DATA]" at bounding box center [383, 258] width 268 height 14
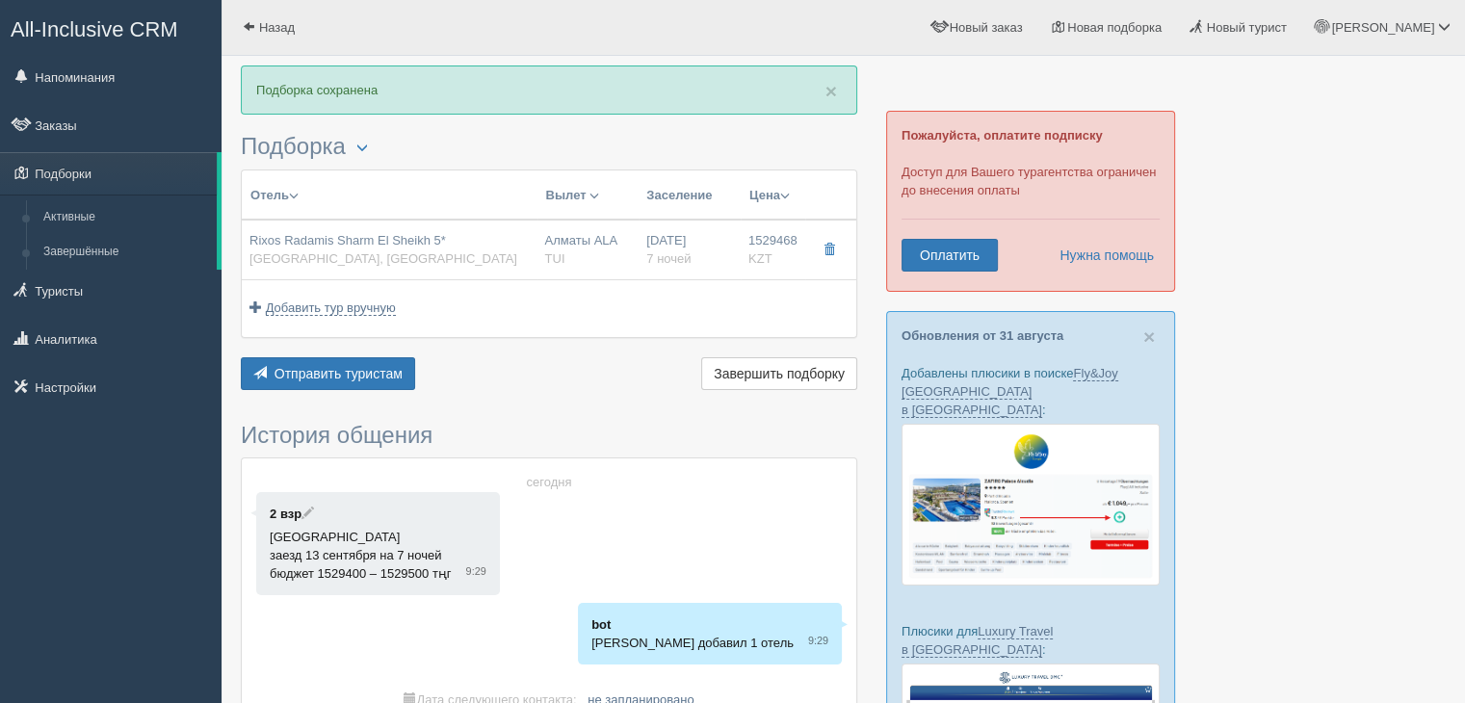
type input "Rixos Radamis Sharm El Sheikh 5*"
type input "[GEOGRAPHIC_DATA]"
type input "Шарм-эль-Шейх"
type input "1529468.00"
type input "Алматы ALA"
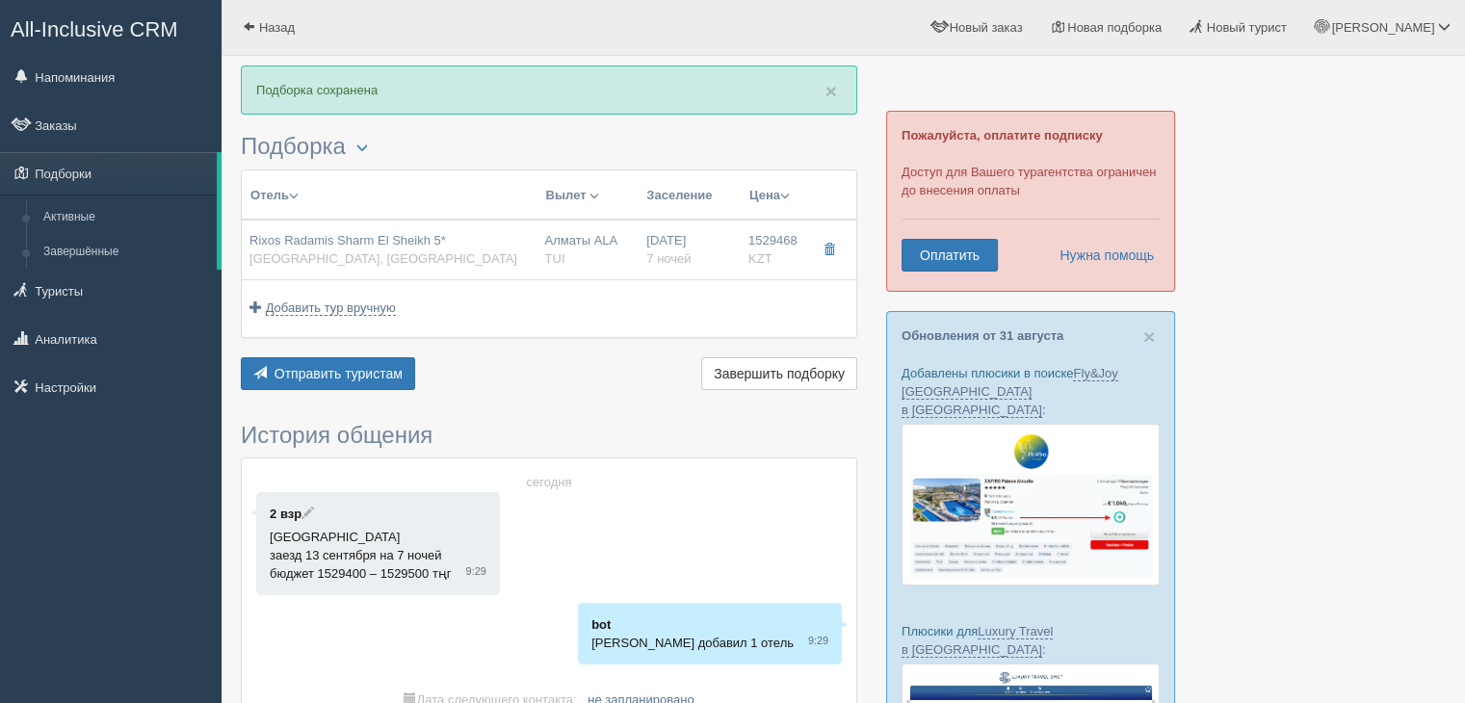
type input "Шарм-эль-Шейх SSH"
type input "10:15"
type input "14:40"
type input "Air Cairo"
type input "01:40"
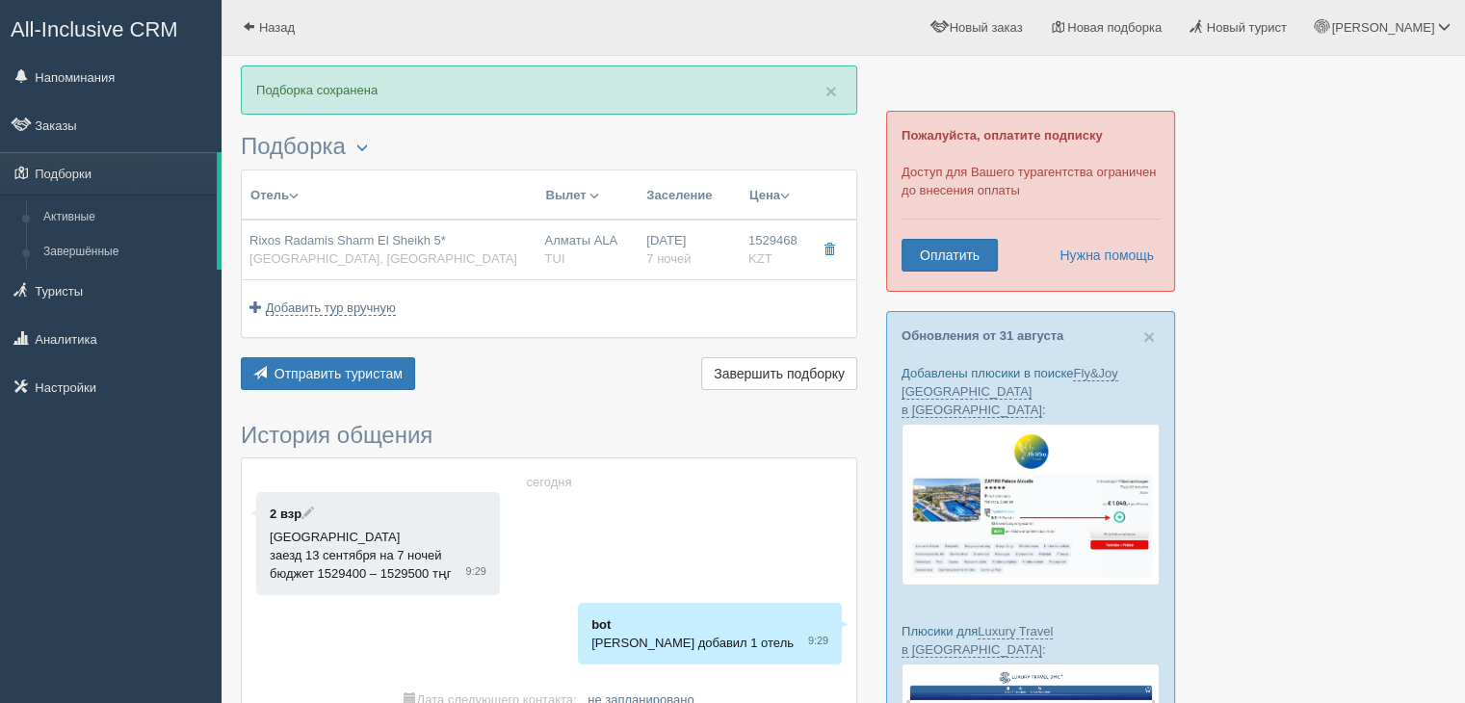
type input "09:15"
type input "7"
type input "SUPERIOR ROOM BLUE PLANET"
type input "Ultra All Inclusive"
type input "TUI"
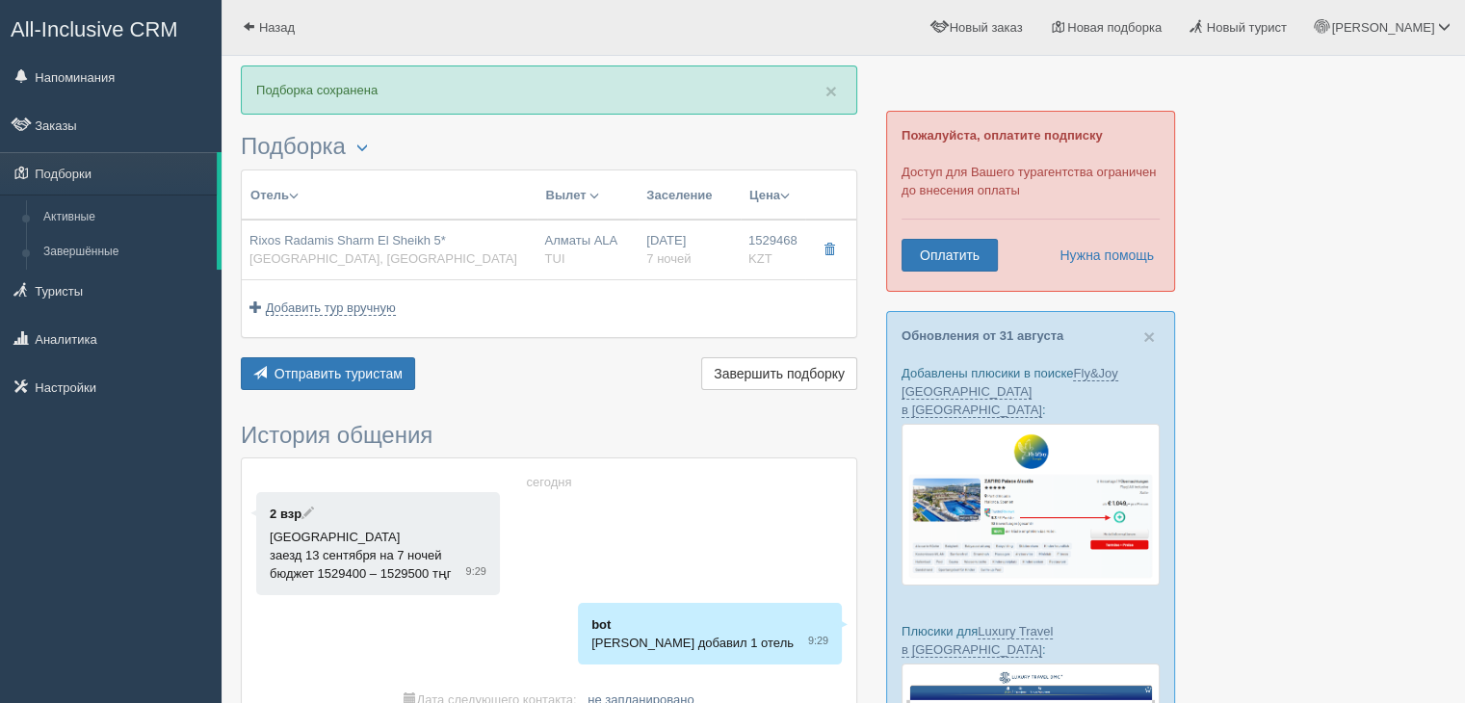
type input "[URL][DOMAIN_NAME]"
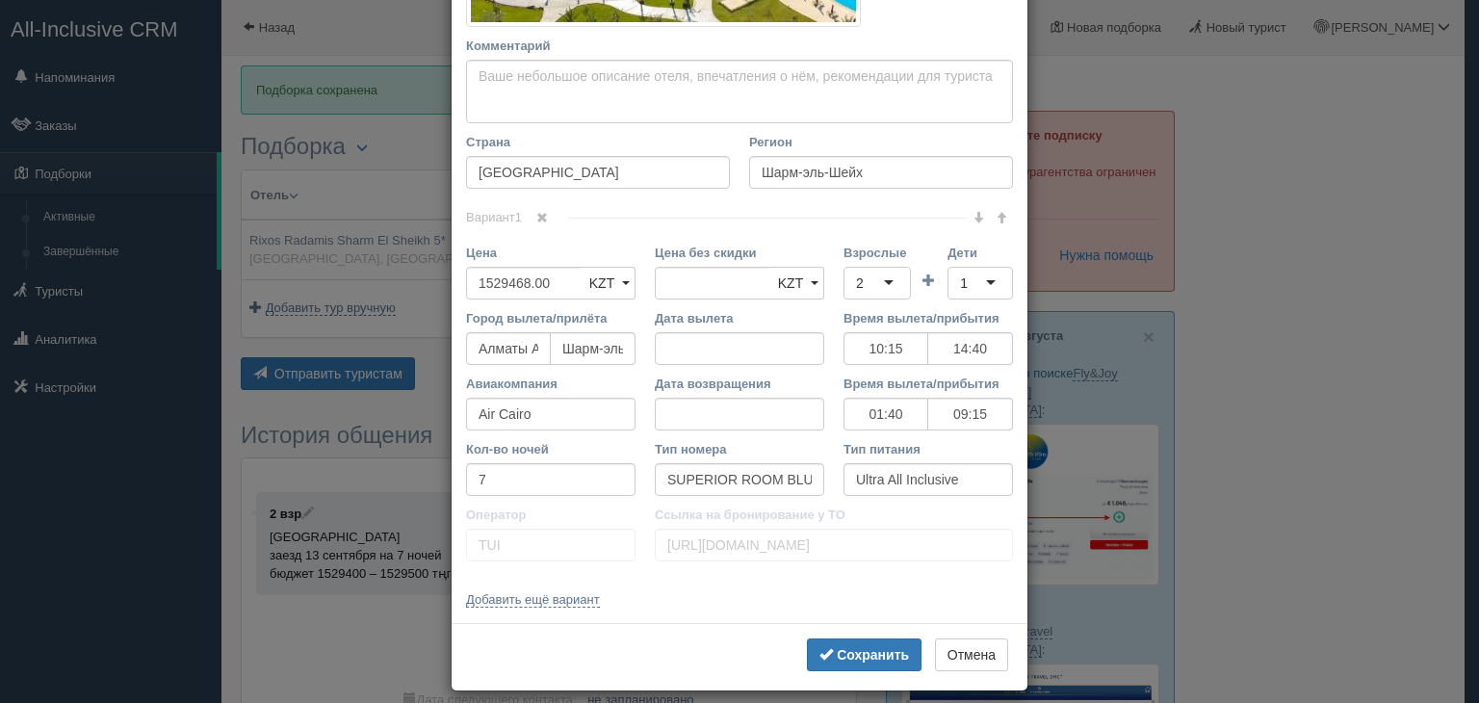
scroll to position [551, 0]
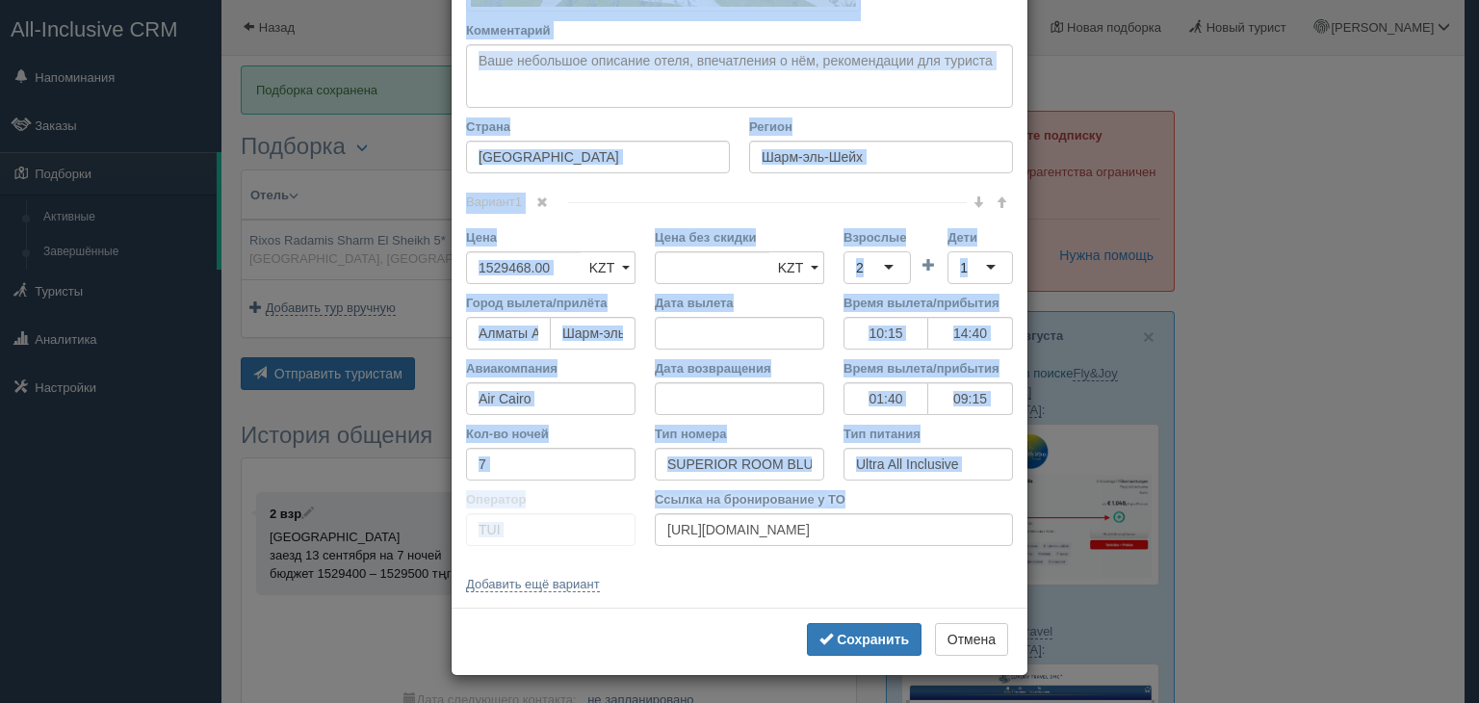
drag, startPoint x: 448, startPoint y: 105, endPoint x: 955, endPoint y: 502, distance: 644.2
click at [955, 502] on div "Название отеля Rixos Radamis Sharm El Sheikh 5* Ссылка на отель для туриста Фот…" at bounding box center [740, 71] width 576 height 1074
copy div "Loremips dolor Sitame co adipi eli seddoei Temp incid (utlabo et dolorema) Al e…"
